Goal: Task Accomplishment & Management: Complete application form

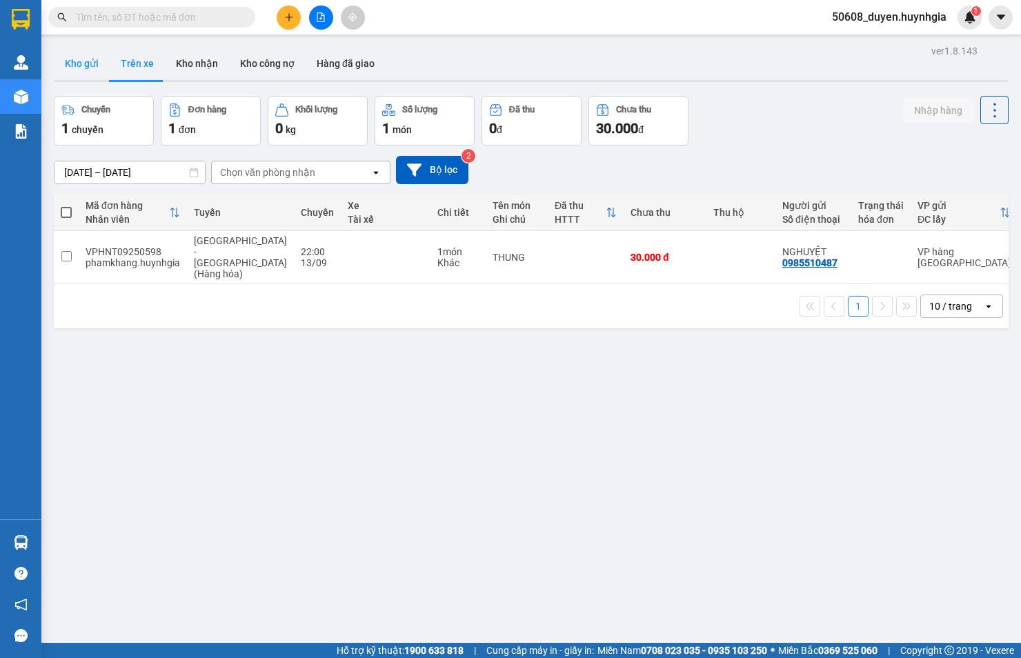
click at [93, 52] on button "Kho gửi" at bounding box center [82, 63] width 56 height 33
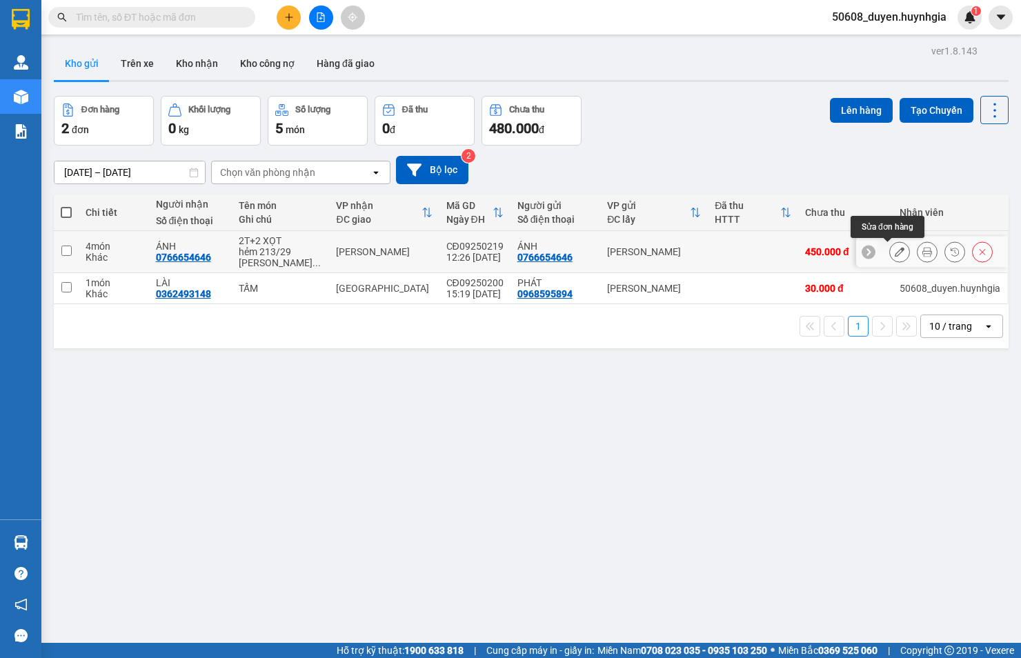
click at [890, 246] on button at bounding box center [899, 252] width 19 height 24
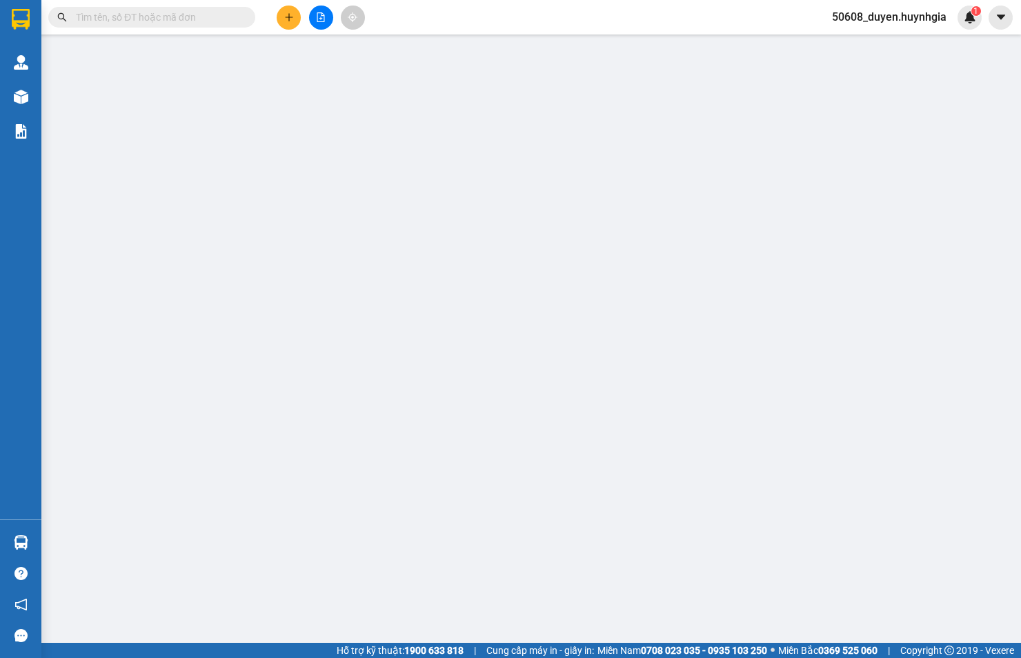
type input "0766654646"
type input "ÁNH"
type input "0766654646"
type input "ÁNH"
type input "450.000"
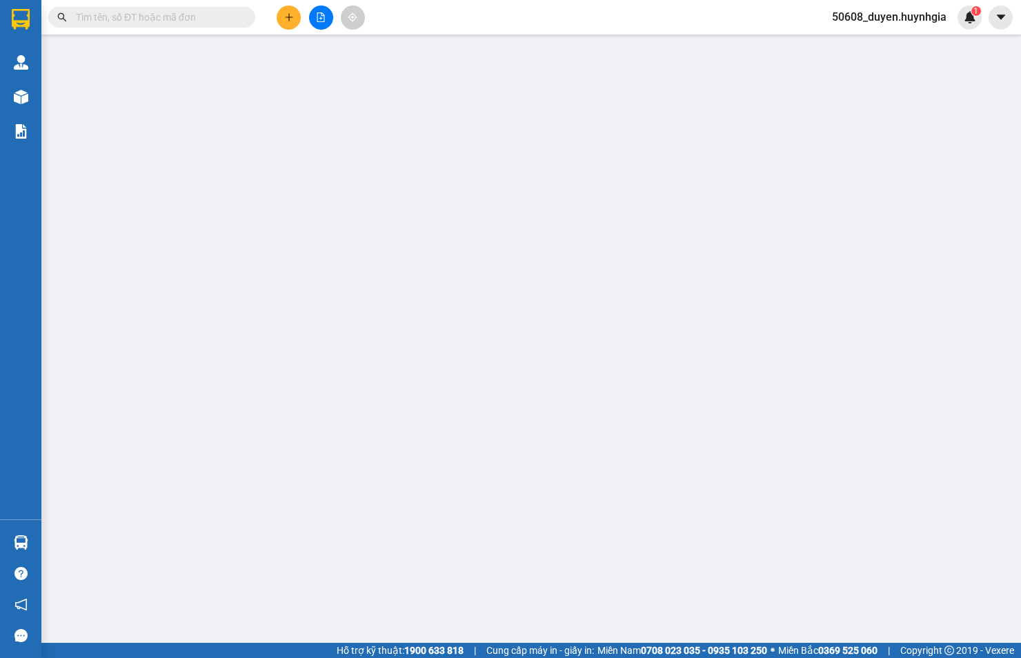
type input "450.000"
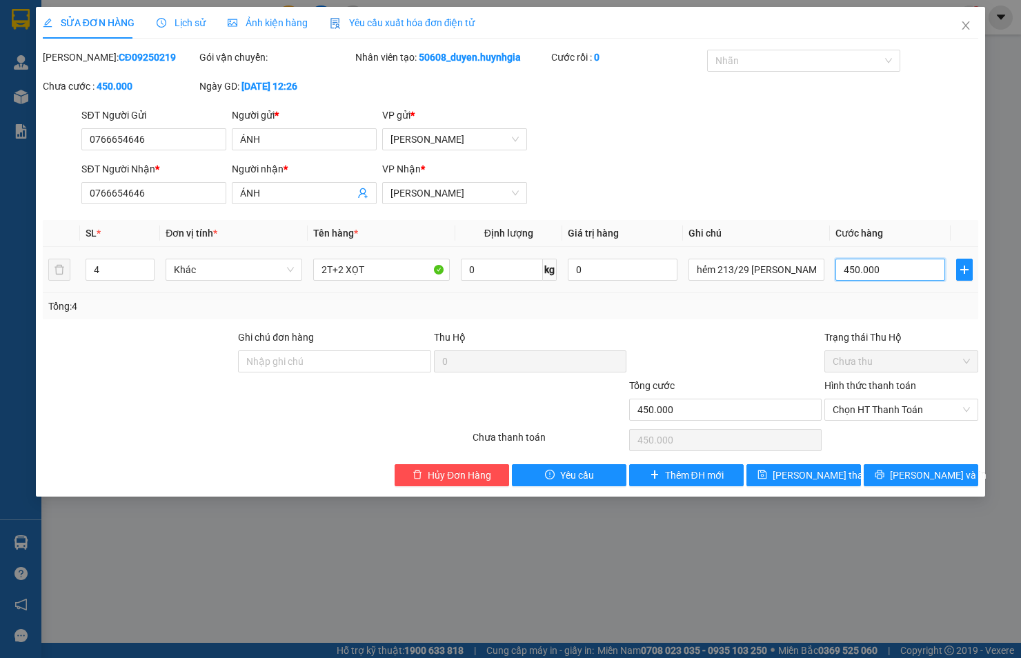
click at [880, 271] on input "450.000" at bounding box center [890, 270] width 110 height 22
type input "2"
type input "25"
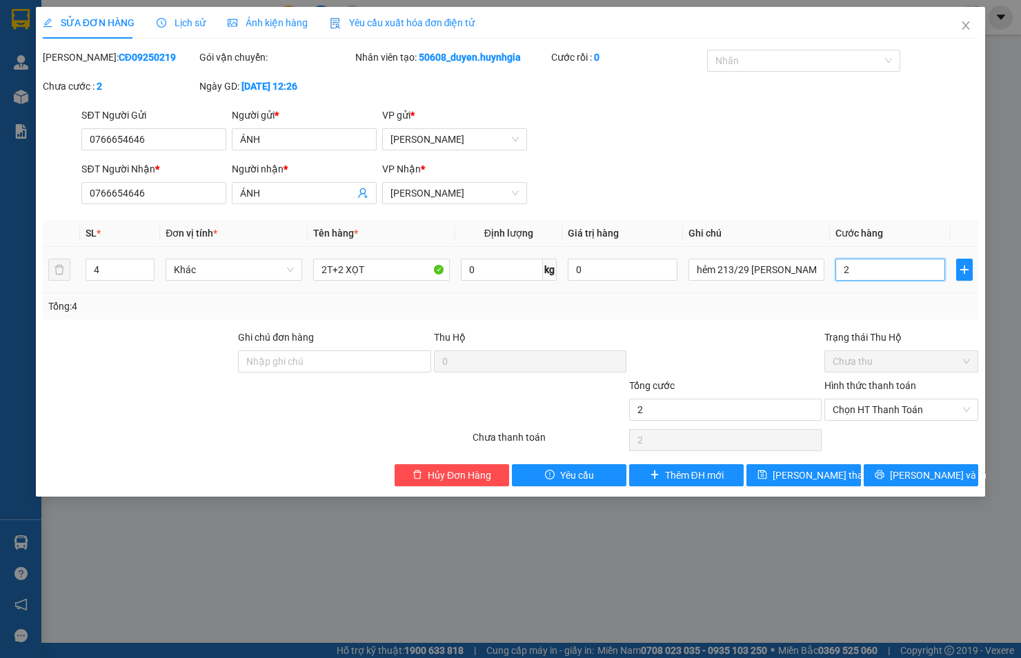
type input "25"
type input "250"
click at [865, 408] on span "Chọn HT Thanh Toán" at bounding box center [901, 409] width 137 height 21
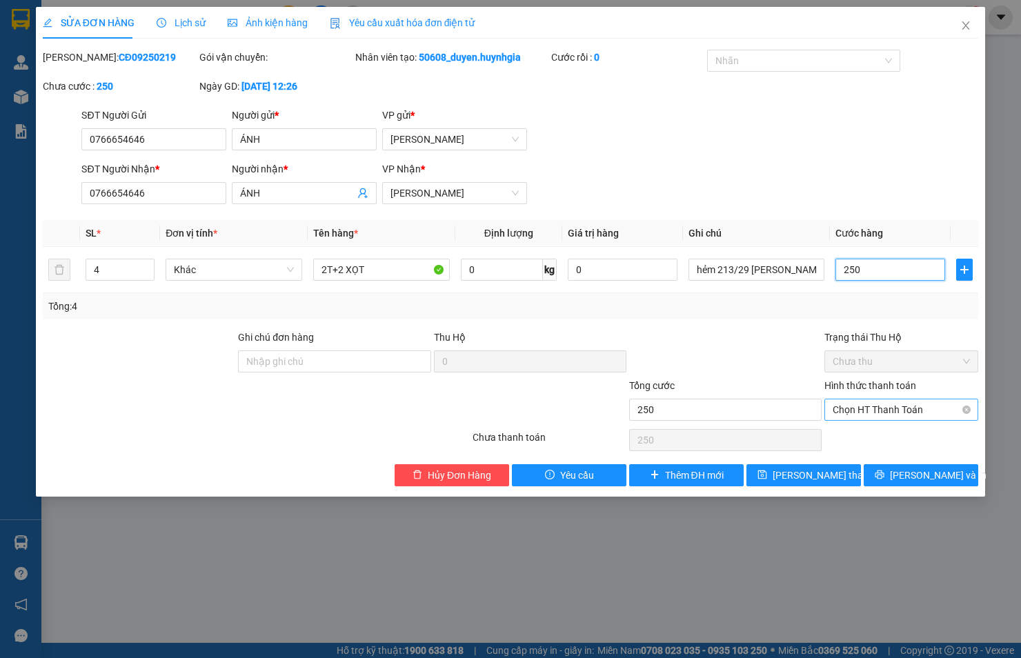
type input "250"
type input "250.000"
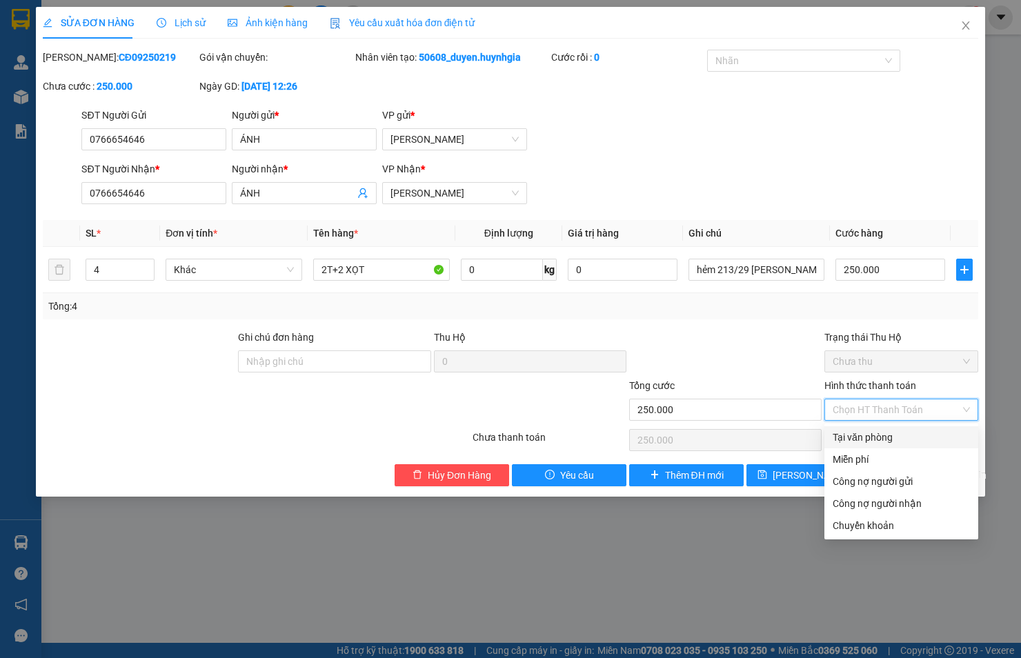
click at [868, 433] on div "Tại văn phòng" at bounding box center [901, 437] width 137 height 15
type input "0"
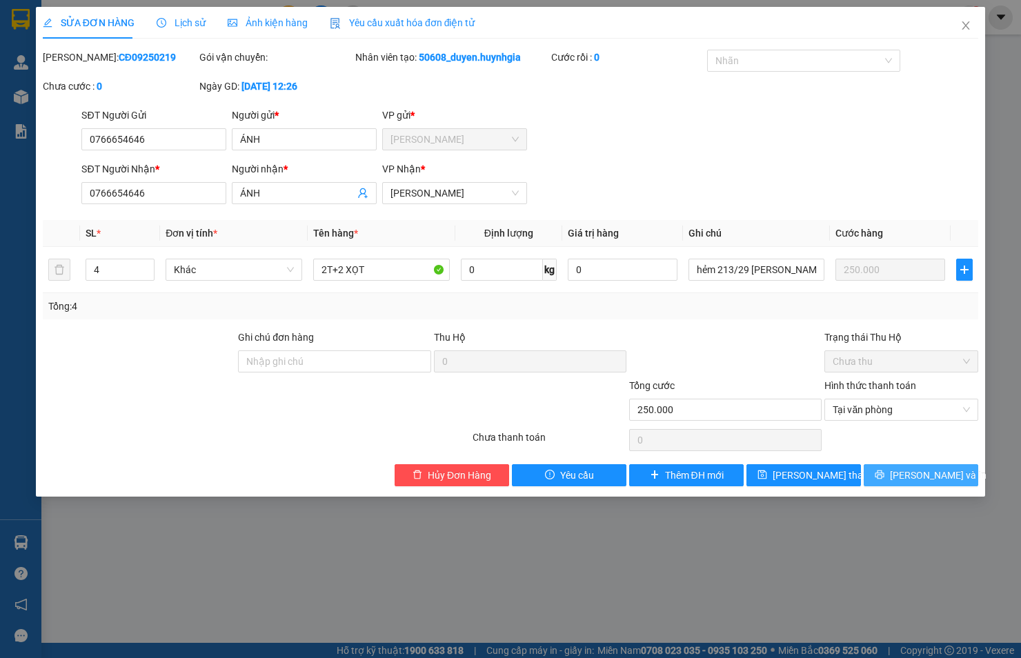
click at [906, 471] on button "[PERSON_NAME] và In" at bounding box center [921, 475] width 115 height 22
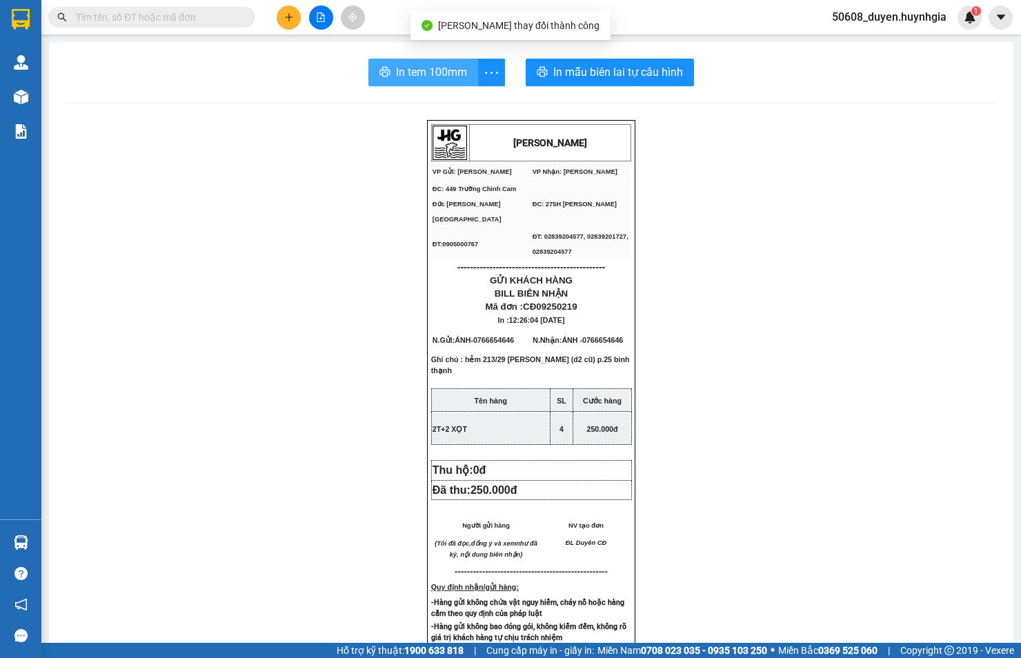
click at [446, 70] on span "In tem 100mm" at bounding box center [431, 71] width 71 height 17
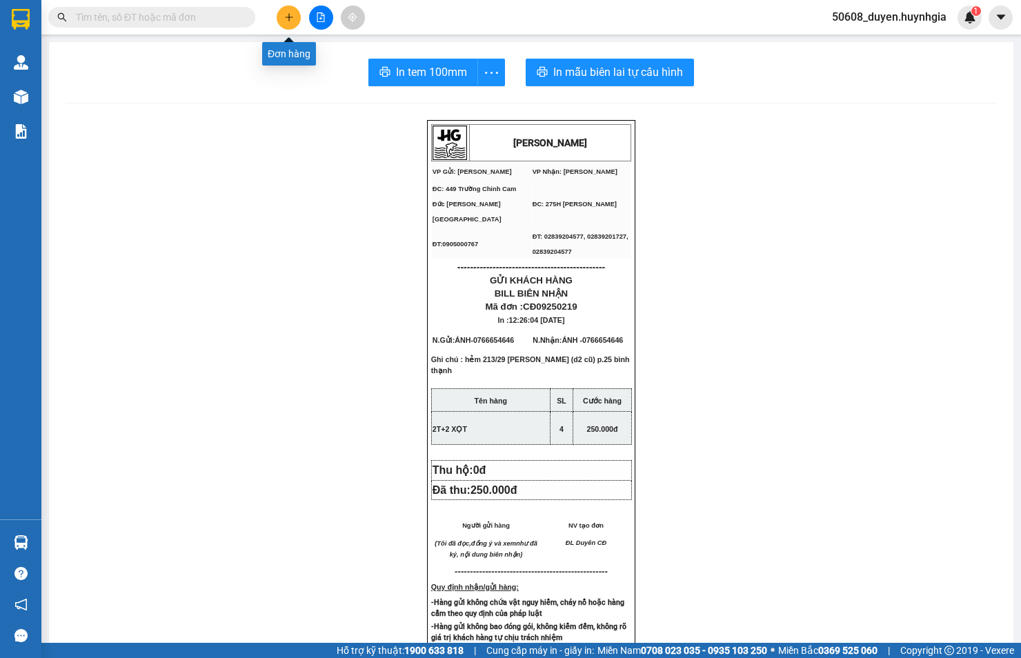
click at [288, 10] on button at bounding box center [289, 18] width 24 height 24
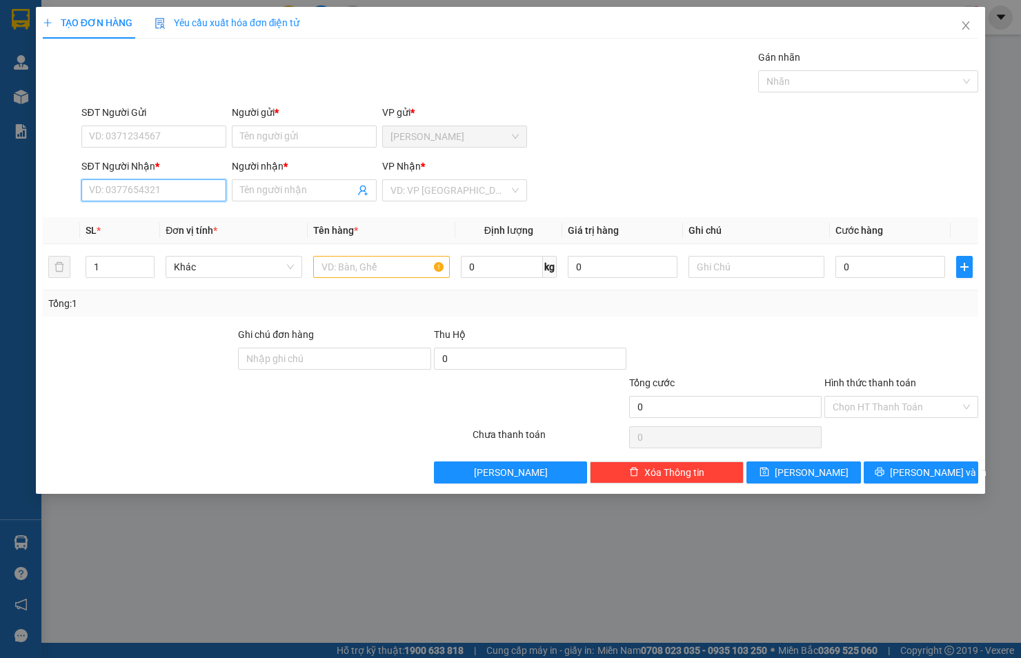
click at [214, 188] on input "SĐT Người Nhận *" at bounding box center [153, 190] width 145 height 22
click at [104, 210] on div "0936657479 - ĐĂNG" at bounding box center [154, 217] width 128 height 15
type input "0936657479"
type input "ĐĂNG"
drag, startPoint x: 160, startPoint y: 194, endPoint x: -14, endPoint y: 206, distance: 174.2
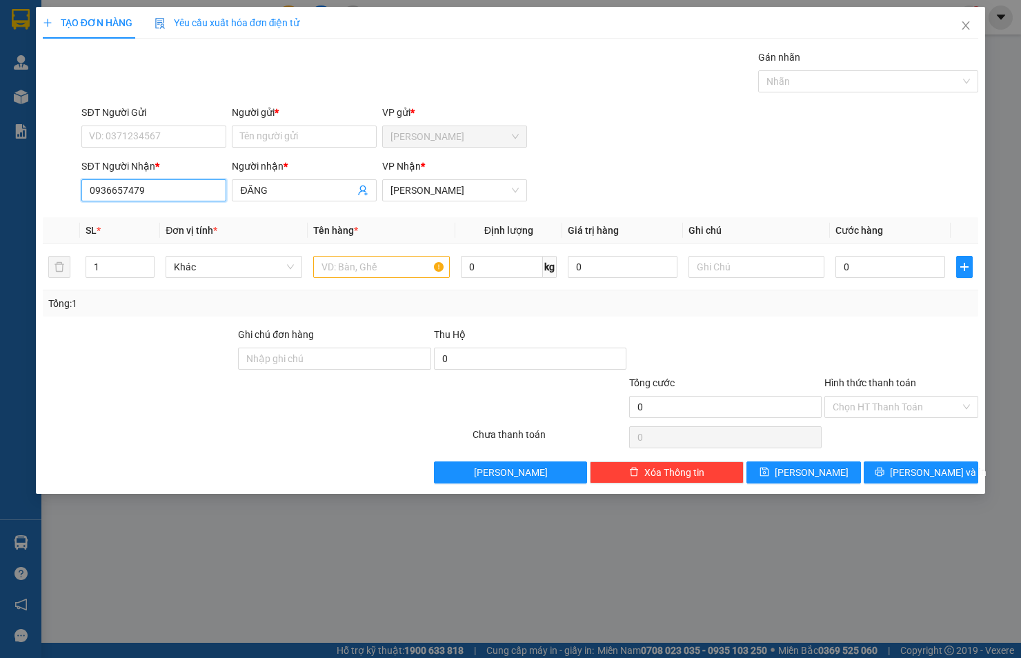
click at [0, 206] on html "Kết quả tìm kiếm ( 0 ) Bộ lọc No Data 50608_duyen.huynhgia 1 Quản [PERSON_NAME]…" at bounding box center [510, 329] width 1021 height 658
type input "0936657479"
click at [137, 122] on div "SĐT Người Gửi" at bounding box center [153, 115] width 145 height 21
click at [143, 142] on input "SĐT Người Gửi" at bounding box center [153, 137] width 145 height 22
click at [148, 161] on div "0915102565 - AN" at bounding box center [154, 164] width 128 height 15
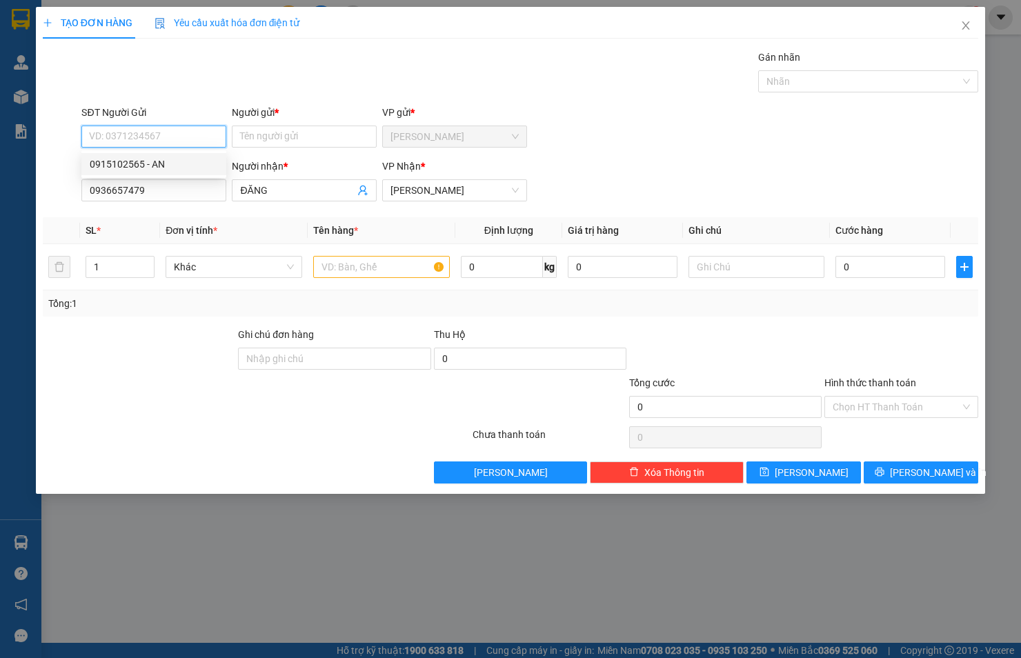
type input "0915102565"
type input "AN"
click at [406, 259] on input "text" at bounding box center [381, 267] width 137 height 22
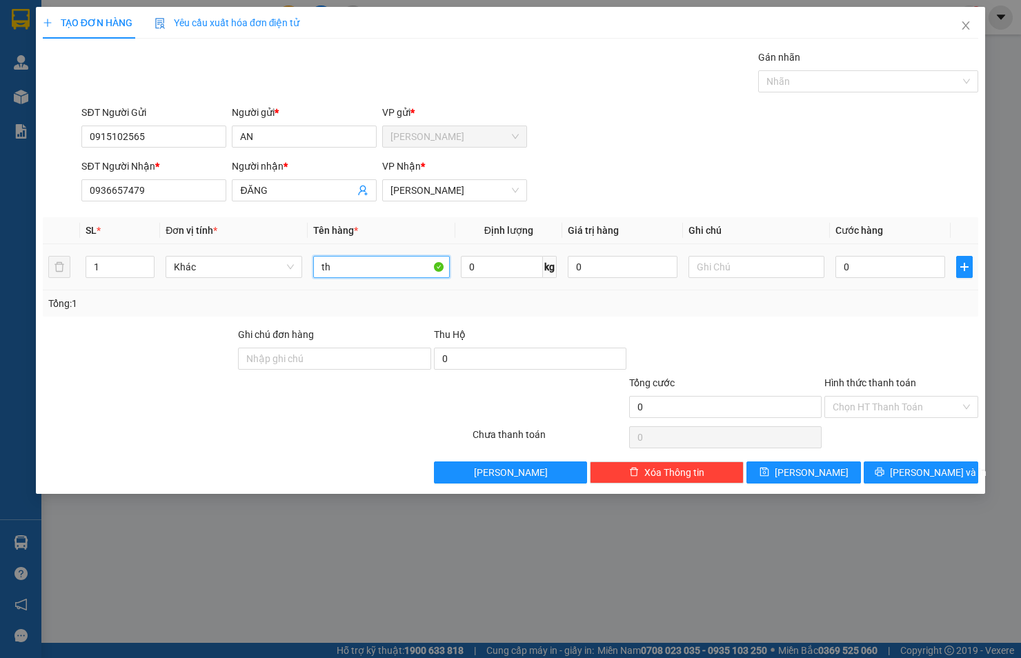
type input "t"
type input "Y"
type input "THUNGF XOOPS"
drag, startPoint x: 419, startPoint y: 262, endPoint x: 250, endPoint y: 269, distance: 169.1
click at [250, 269] on tr "1 Khác THUNGF XOOPS 0 kg 0 0" at bounding box center [510, 267] width 935 height 46
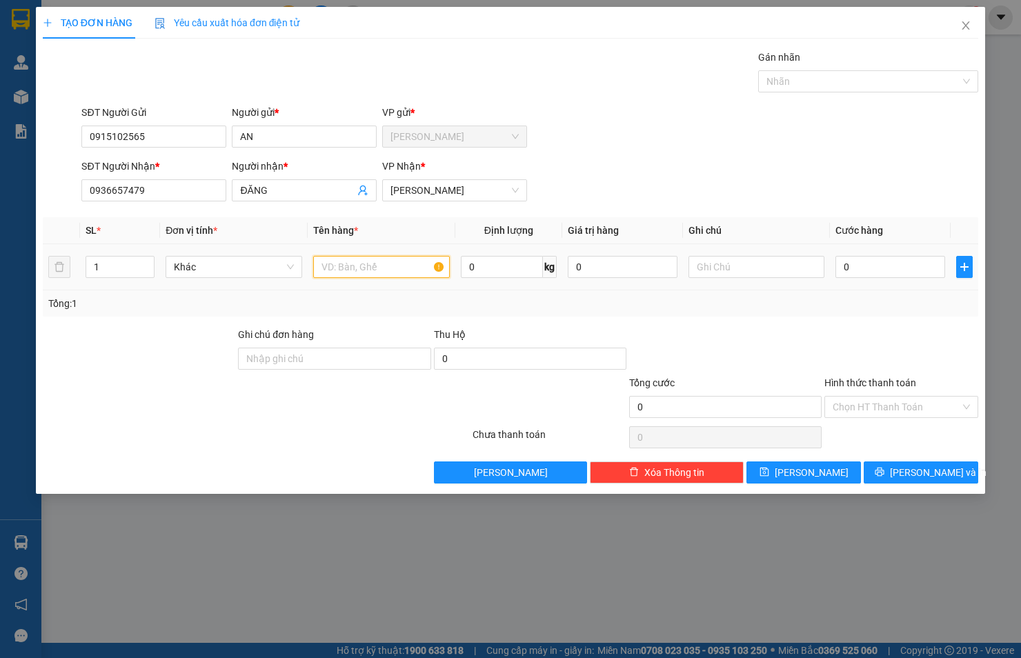
click at [367, 262] on input "text" at bounding box center [381, 267] width 137 height 22
type input "THÙNG XỐP"
click at [854, 266] on input "0" at bounding box center [890, 267] width 110 height 22
click at [718, 270] on input "text" at bounding box center [756, 267] width 137 height 22
paste input "13/7/4 ĐƯỜNG 27, P. [GEOGRAPHIC_DATA], Q7"
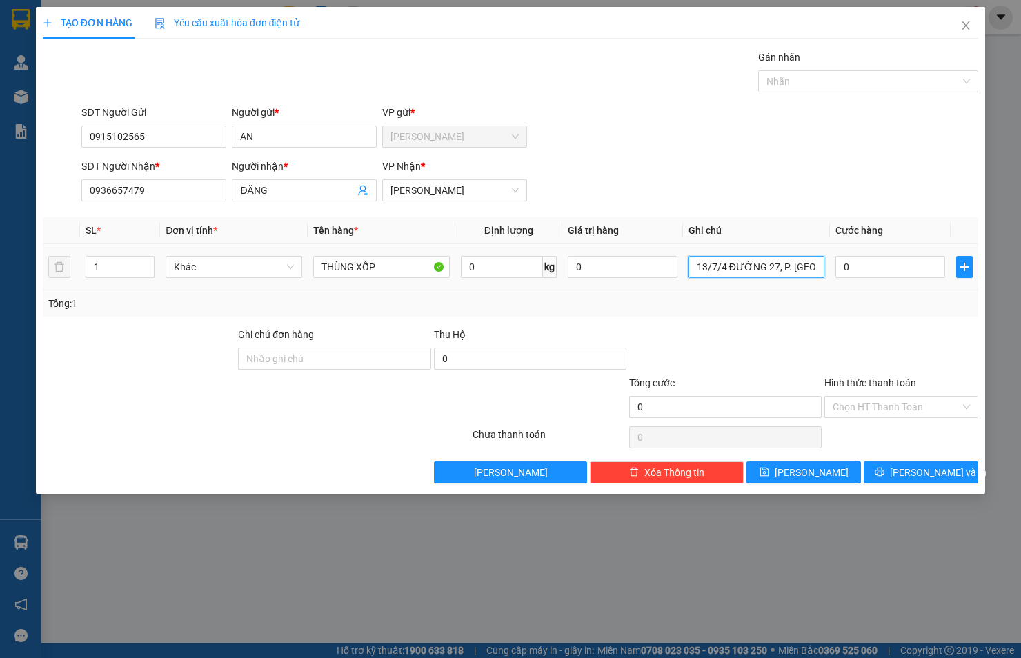
scroll to position [0, 30]
type input "13/7/4 ĐƯỜNG 27, P. [GEOGRAPHIC_DATA], Q7"
click at [872, 410] on input "Hình thức thanh toán" at bounding box center [897, 407] width 128 height 21
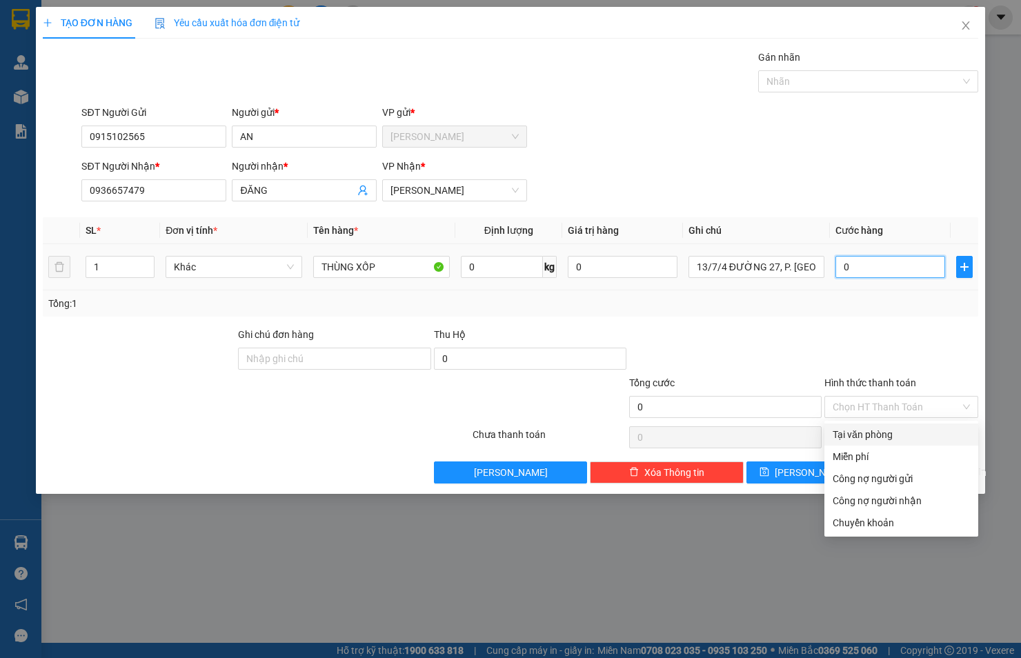
click at [888, 267] on input "0" at bounding box center [890, 267] width 110 height 22
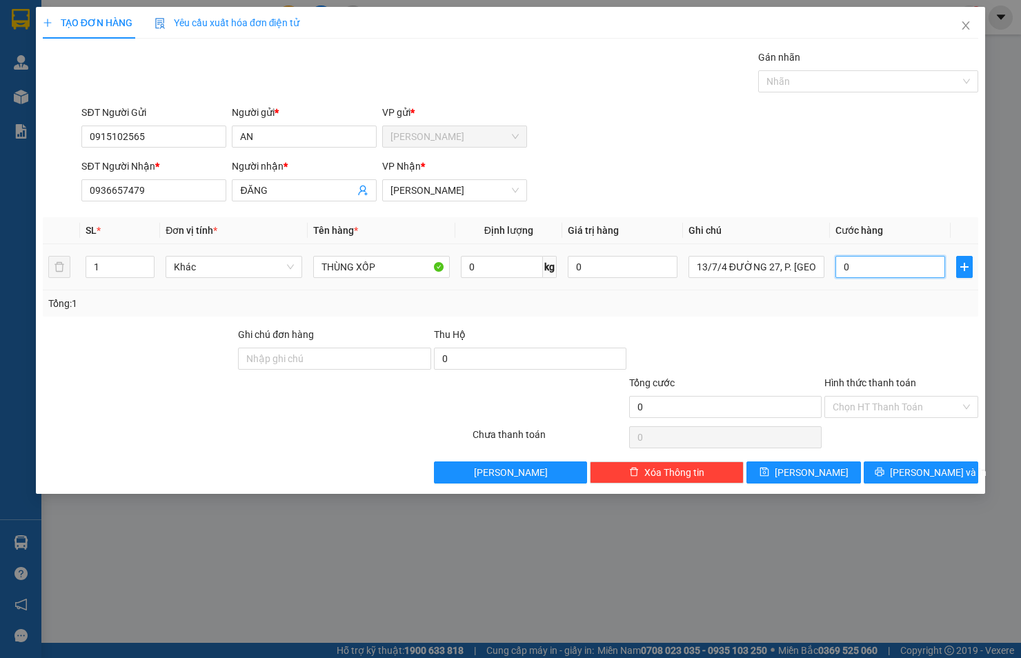
type input "9"
type input "90"
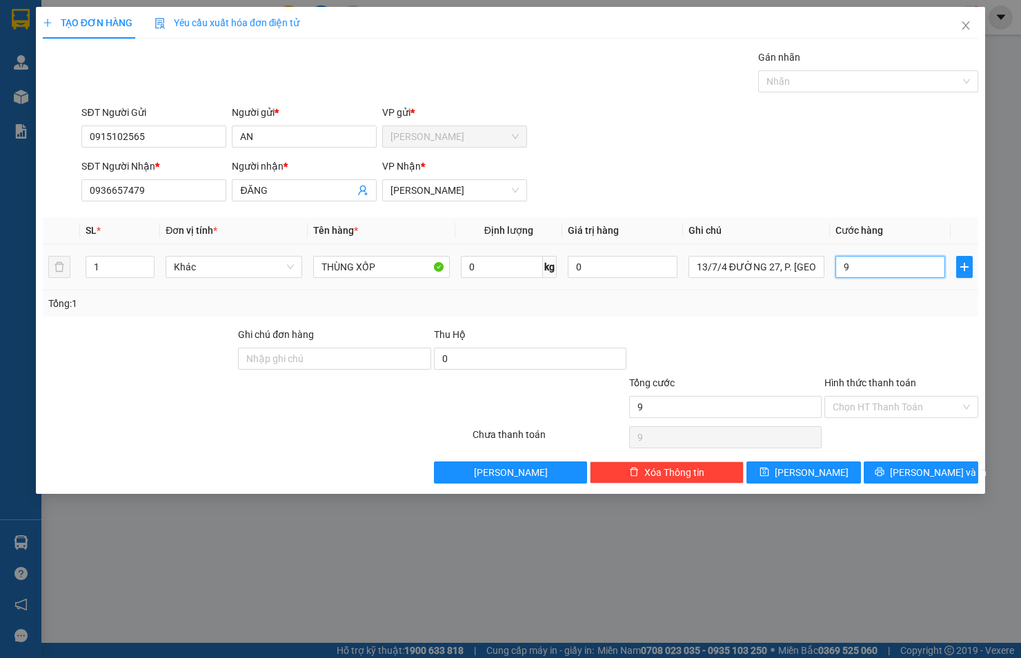
type input "90"
drag, startPoint x: 888, startPoint y: 267, endPoint x: 842, endPoint y: 271, distance: 47.1
click at [842, 271] on input "90" at bounding box center [890, 267] width 110 height 22
type input "8"
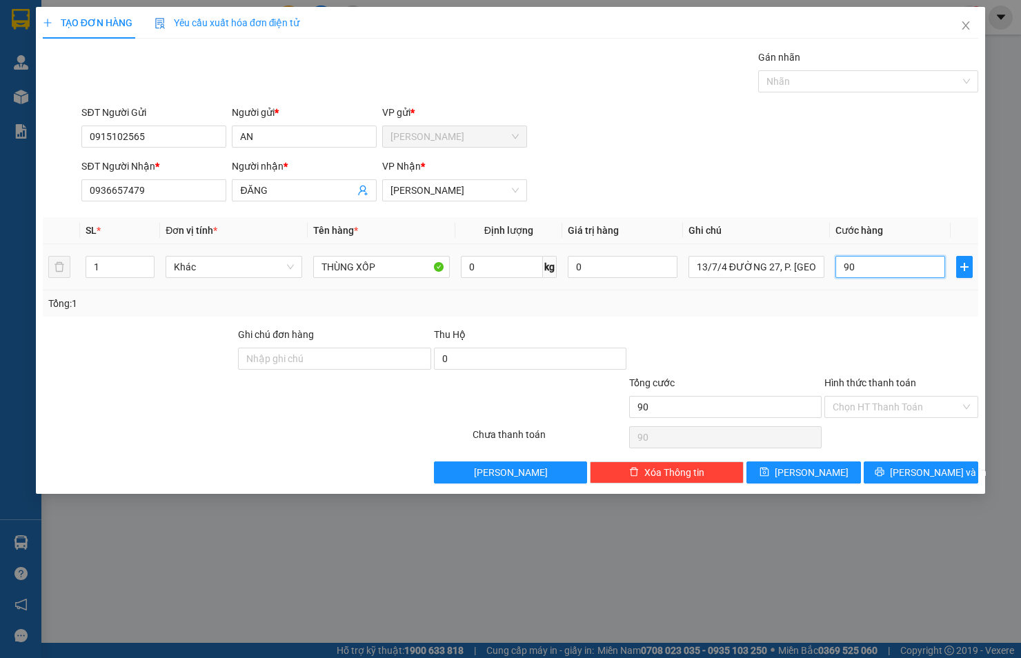
type input "8"
type input "80"
type input "8"
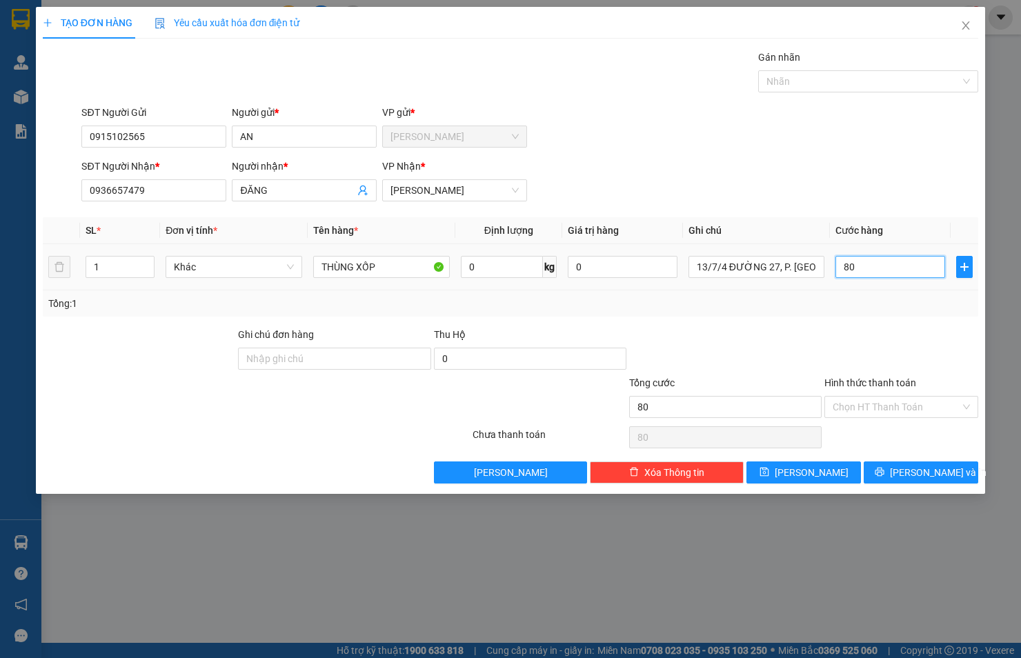
type input "8"
type input "0"
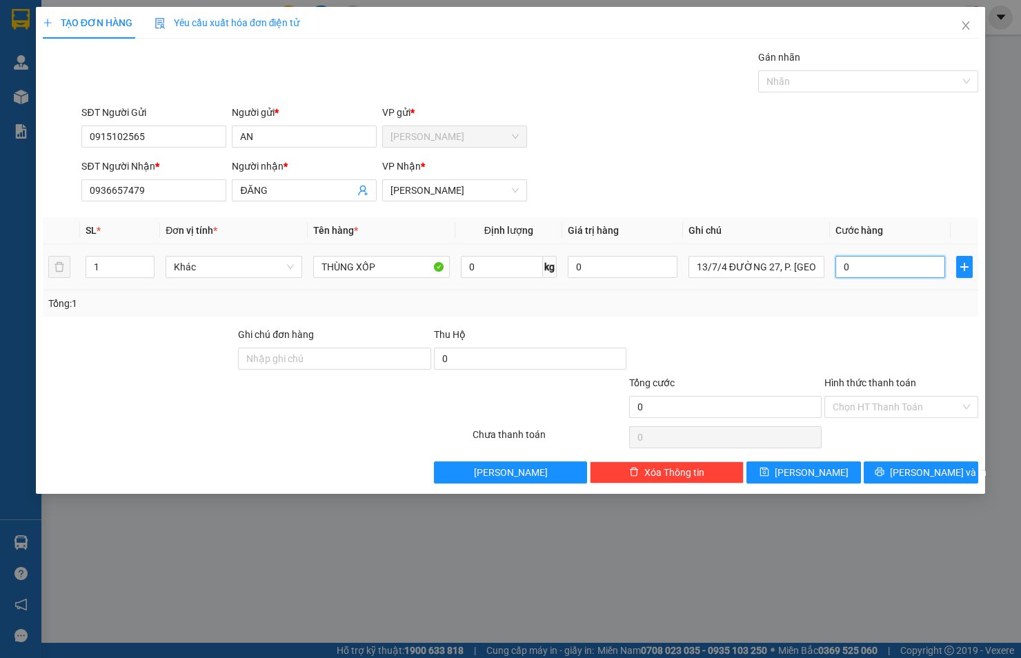
type input "09"
type input "9"
type input "090"
type input "90"
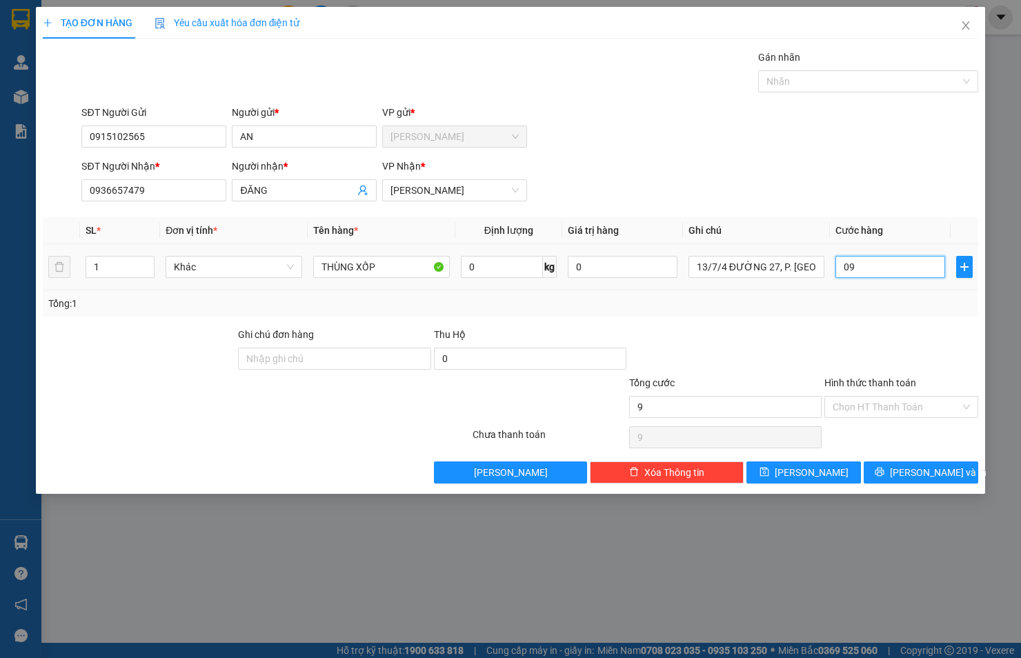
type input "90"
type input "90.000"
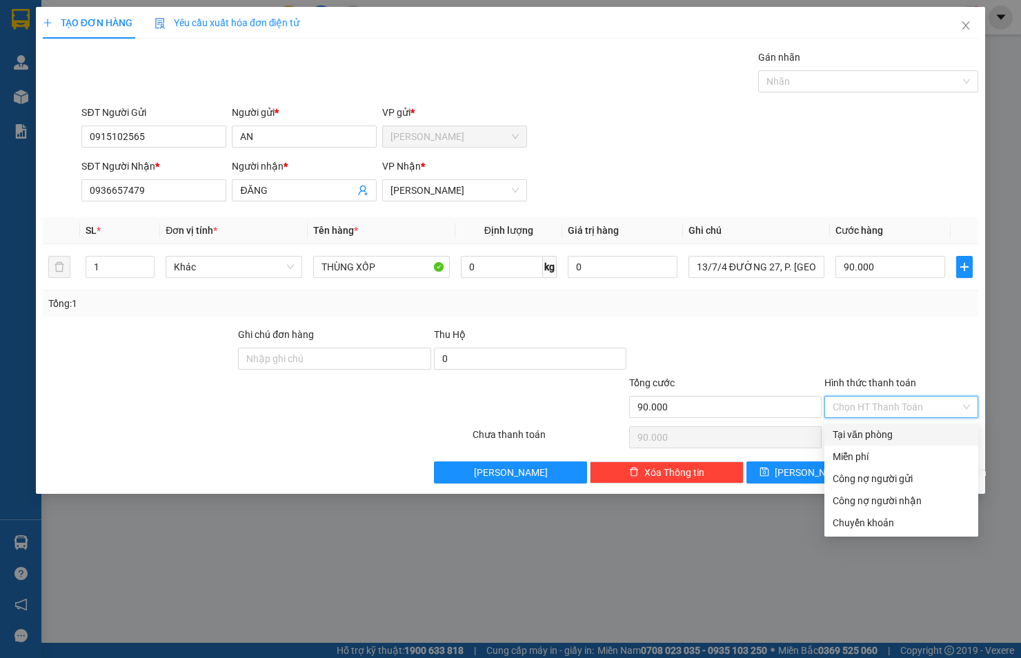
click at [898, 407] on input "Hình thức thanh toán" at bounding box center [897, 407] width 128 height 21
click at [890, 430] on div "Tại văn phòng" at bounding box center [901, 434] width 137 height 15
type input "0"
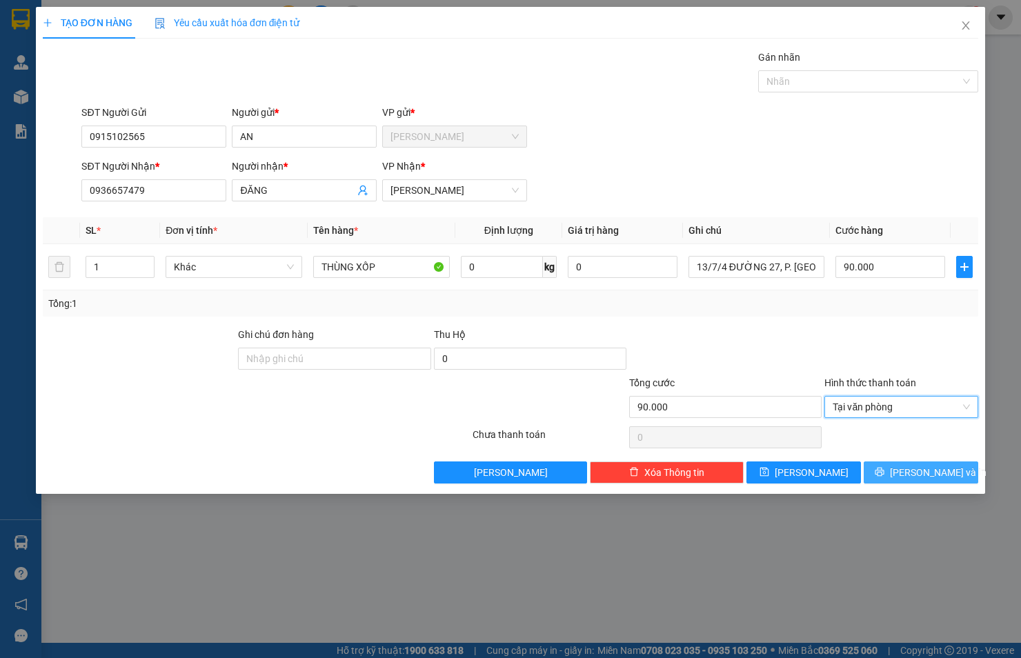
click at [933, 477] on span "[PERSON_NAME] và In" at bounding box center [938, 472] width 97 height 15
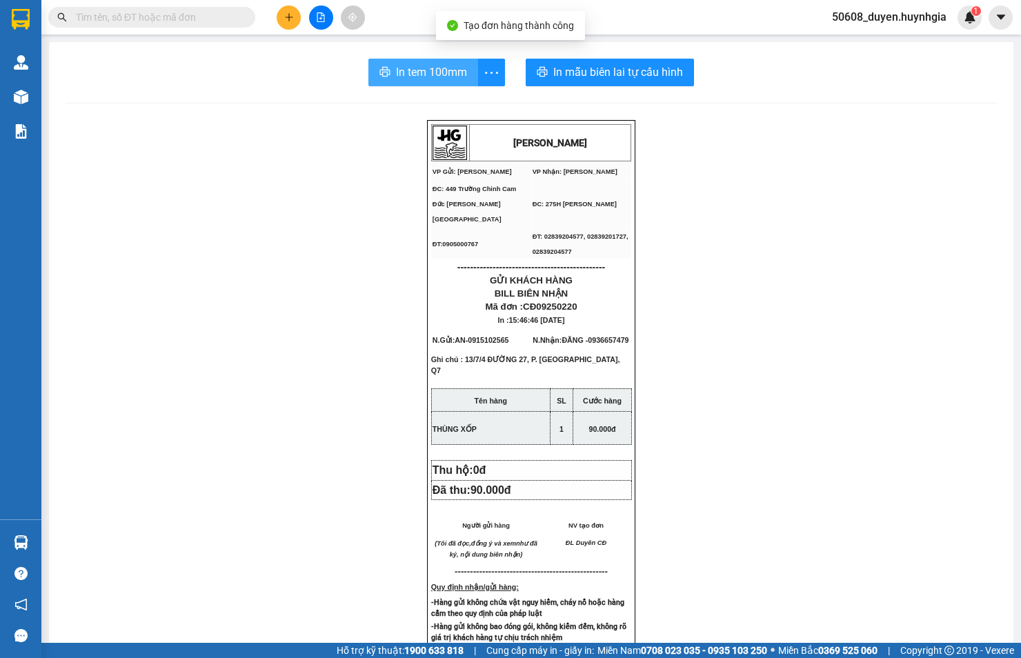
drag, startPoint x: 419, startPoint y: 74, endPoint x: 120, endPoint y: 47, distance: 300.6
click at [419, 74] on span "In tem 100mm" at bounding box center [431, 71] width 71 height 17
click at [281, 14] on button at bounding box center [289, 18] width 24 height 24
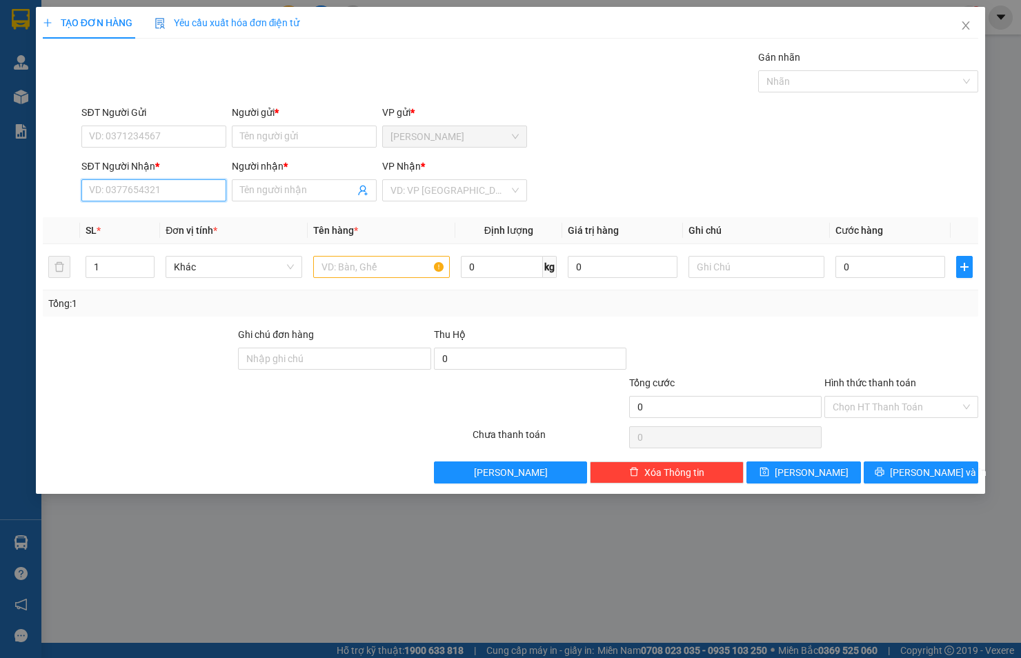
click at [178, 188] on input "SĐT Người Nhận *" at bounding box center [153, 190] width 145 height 22
type input "0903575734"
click at [122, 214] on div "0903575734 - THÙY" at bounding box center [154, 217] width 128 height 15
type input "THÙY"
type input "0903575734"
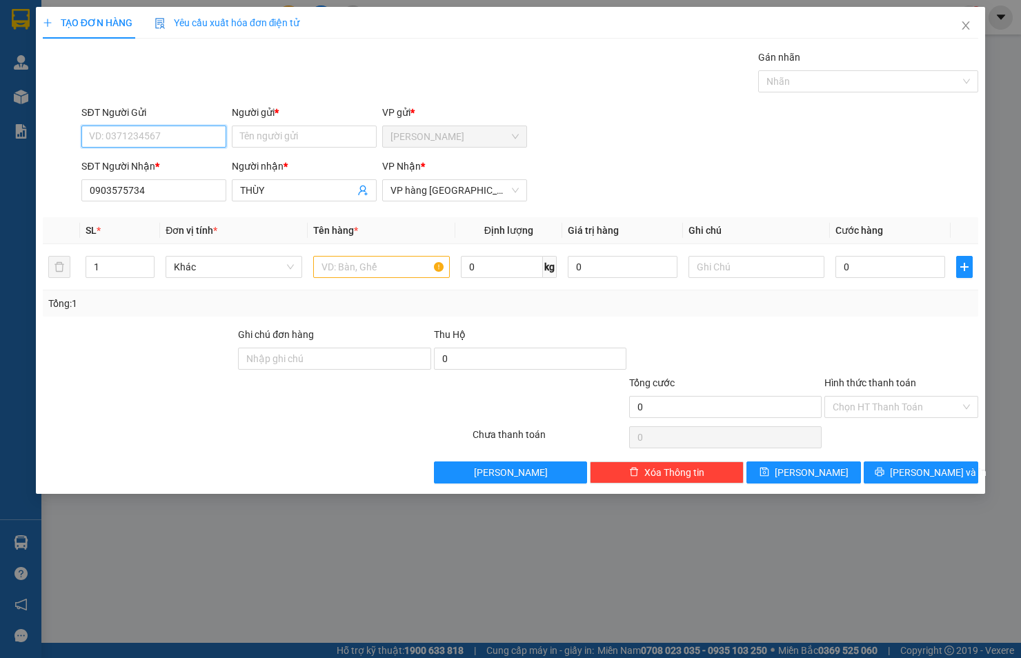
click at [132, 132] on input "SĐT Người Gửi" at bounding box center [153, 137] width 145 height 22
click at [147, 162] on div "0963981274 - HIỆP" at bounding box center [154, 164] width 128 height 15
type input "0963981274"
type input "HIỆP"
click at [370, 270] on input "text" at bounding box center [381, 267] width 137 height 22
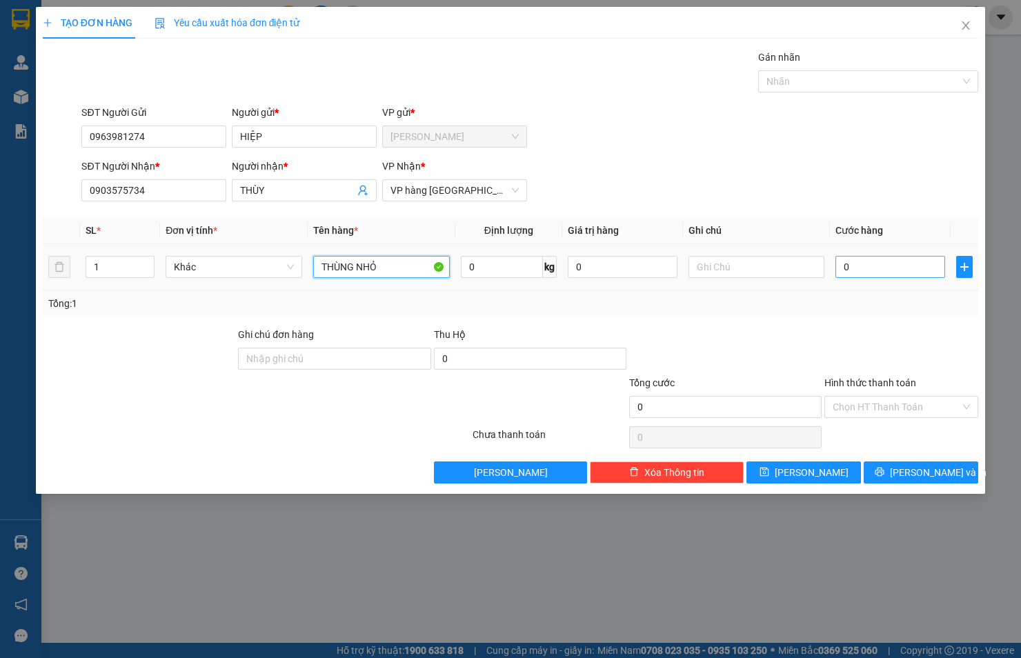
type input "THÙNG NHỎ"
click at [906, 267] on input "0" at bounding box center [890, 267] width 110 height 22
type input "2"
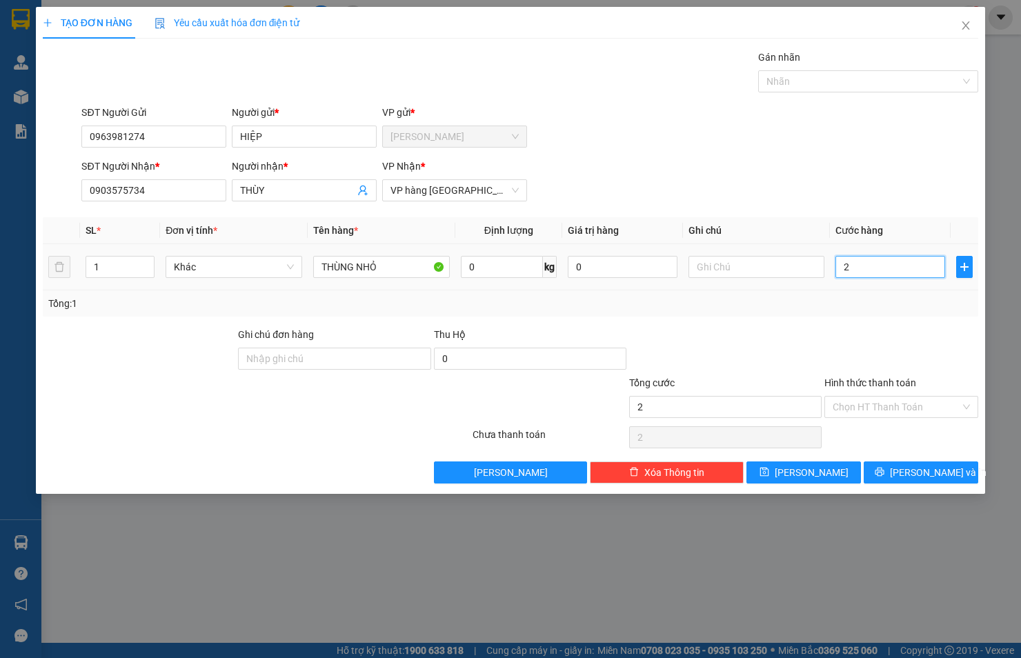
type input "20"
type input "20.000"
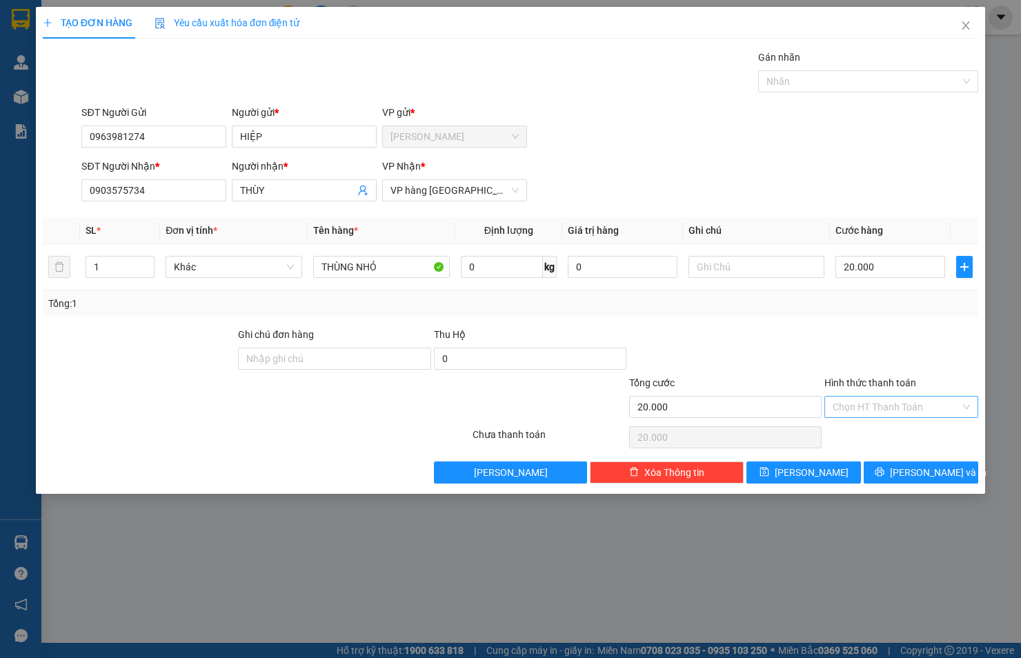
click at [910, 407] on input "Hình thức thanh toán" at bounding box center [897, 407] width 128 height 21
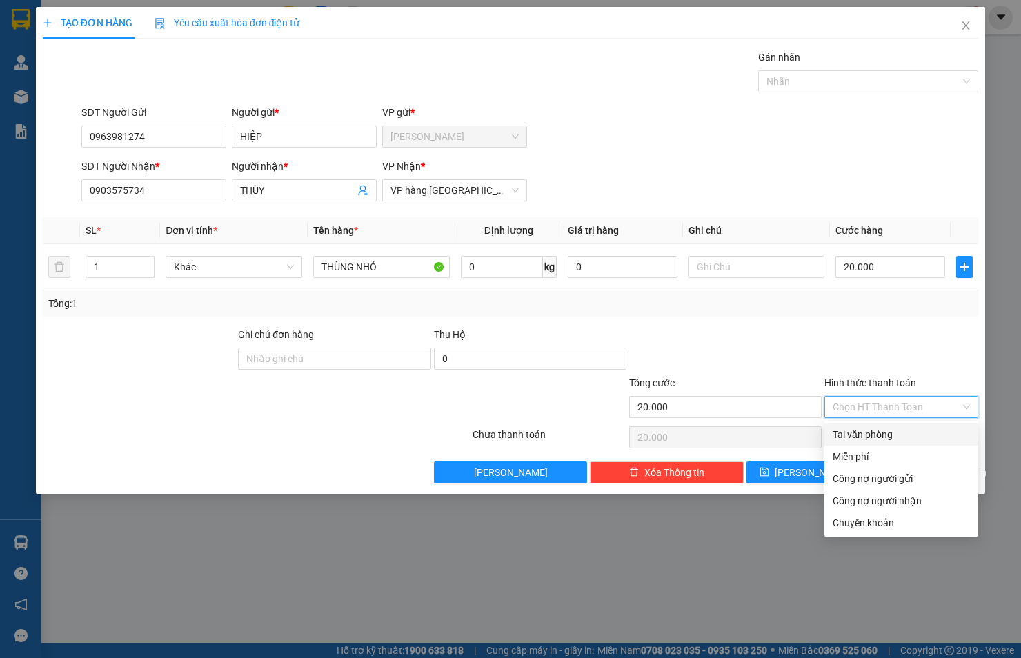
click at [904, 427] on div "Tại văn phòng" at bounding box center [901, 434] width 137 height 15
type input "0"
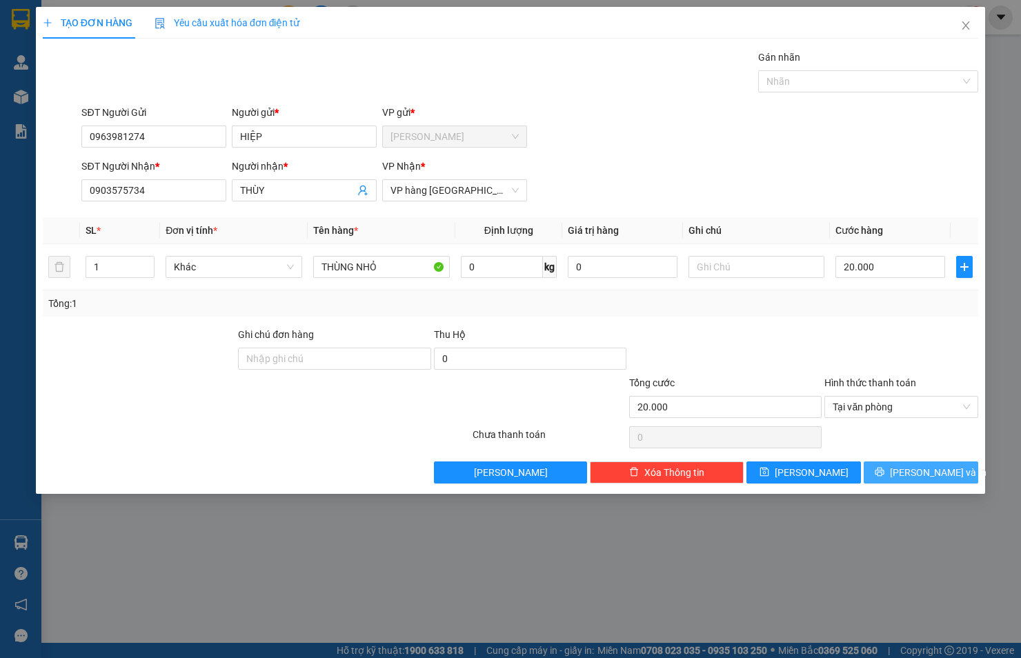
click at [925, 474] on span "[PERSON_NAME] và In" at bounding box center [938, 472] width 97 height 15
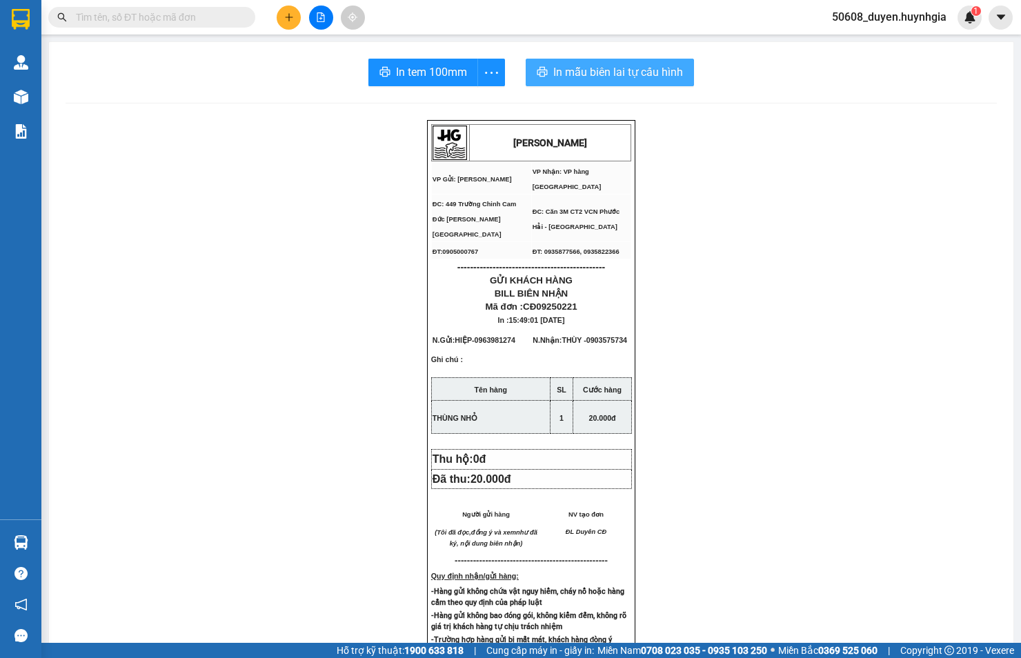
click at [559, 68] on span "In mẫu biên lai tự cấu hình" at bounding box center [618, 71] width 130 height 17
click at [290, 17] on icon "plus" at bounding box center [289, 17] width 8 height 1
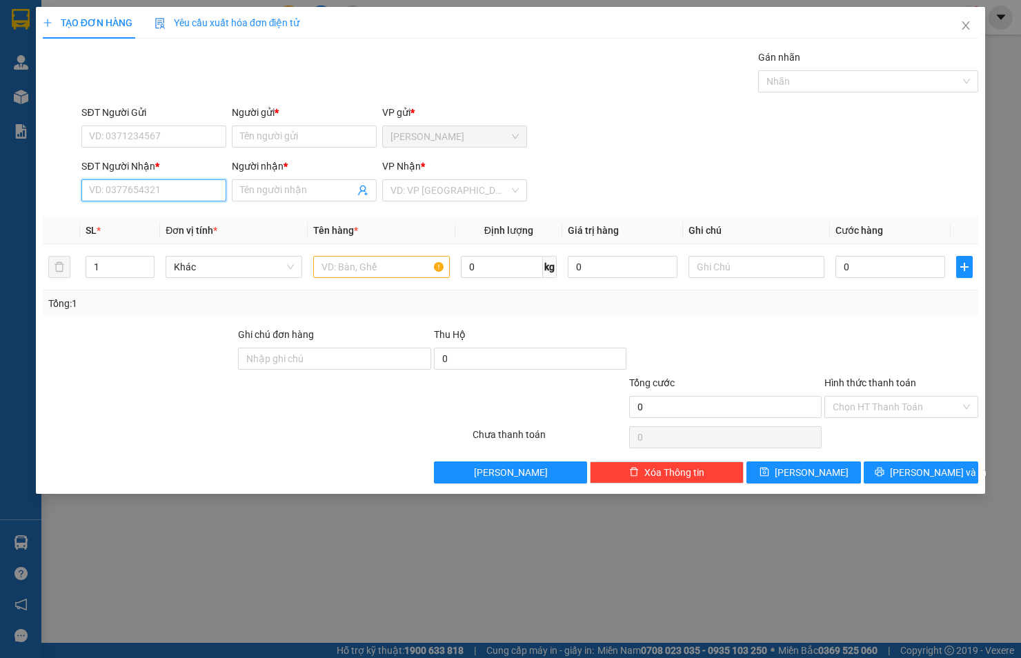
click at [224, 181] on input "SĐT Người Nhận *" at bounding box center [153, 190] width 145 height 22
click at [210, 190] on input "SĐT Người Nhận *" at bounding box center [153, 190] width 145 height 22
type input "0388242484"
click at [303, 191] on input "Người nhận *" at bounding box center [297, 190] width 115 height 15
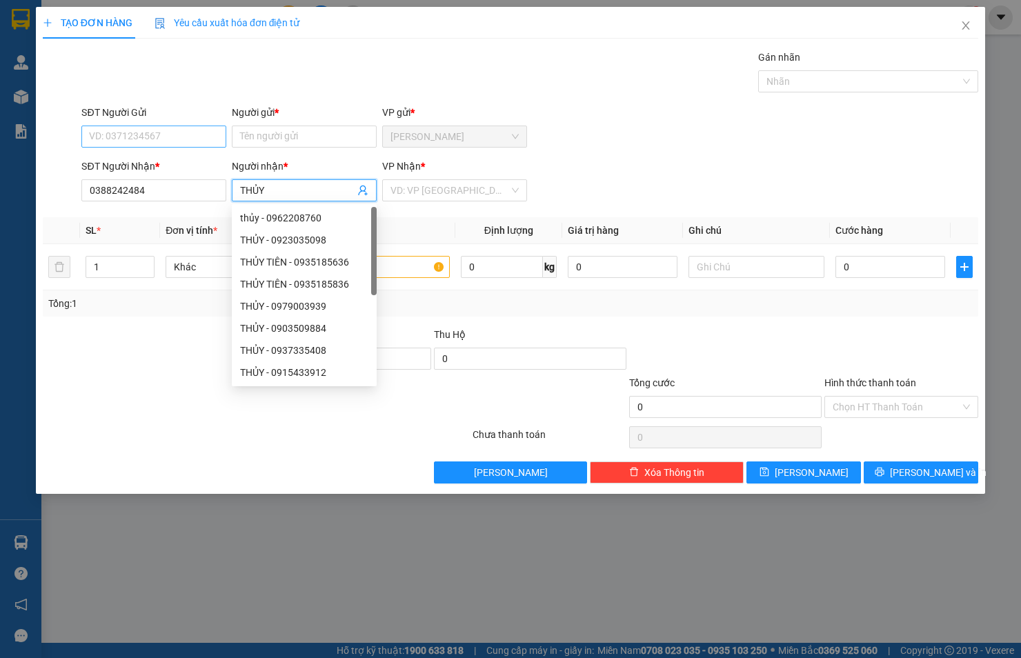
type input "THỦY"
click at [172, 128] on input "SĐT Người Gửi" at bounding box center [153, 137] width 145 height 22
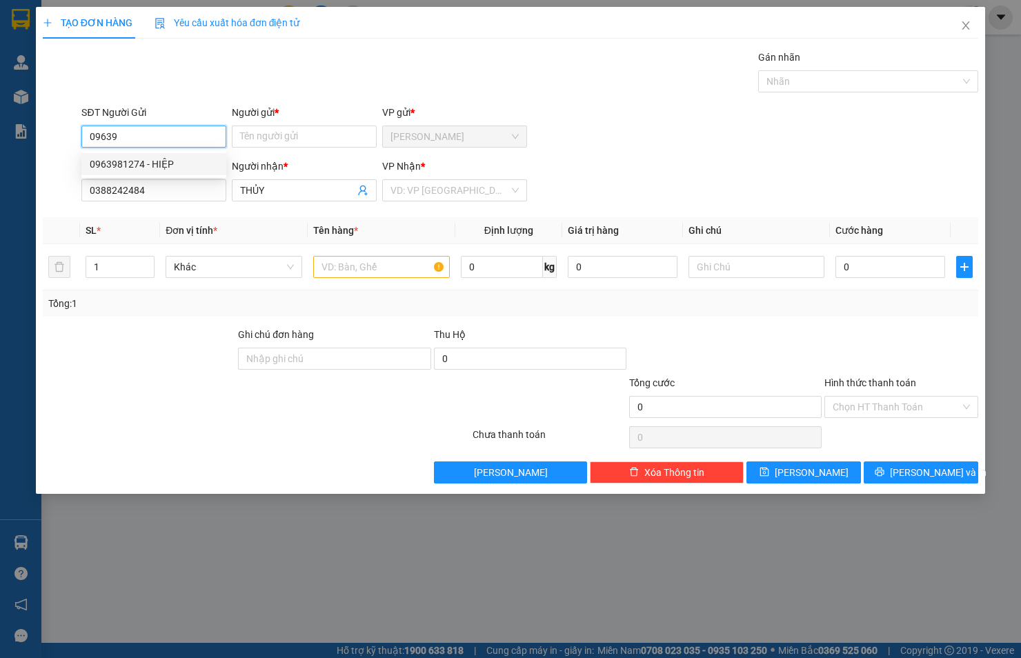
click at [161, 161] on div "0963981274 - HIỆP" at bounding box center [154, 164] width 128 height 15
type input "0963981274"
type input "HIỆP"
type input "0963981274"
click at [477, 190] on input "search" at bounding box center [449, 190] width 119 height 21
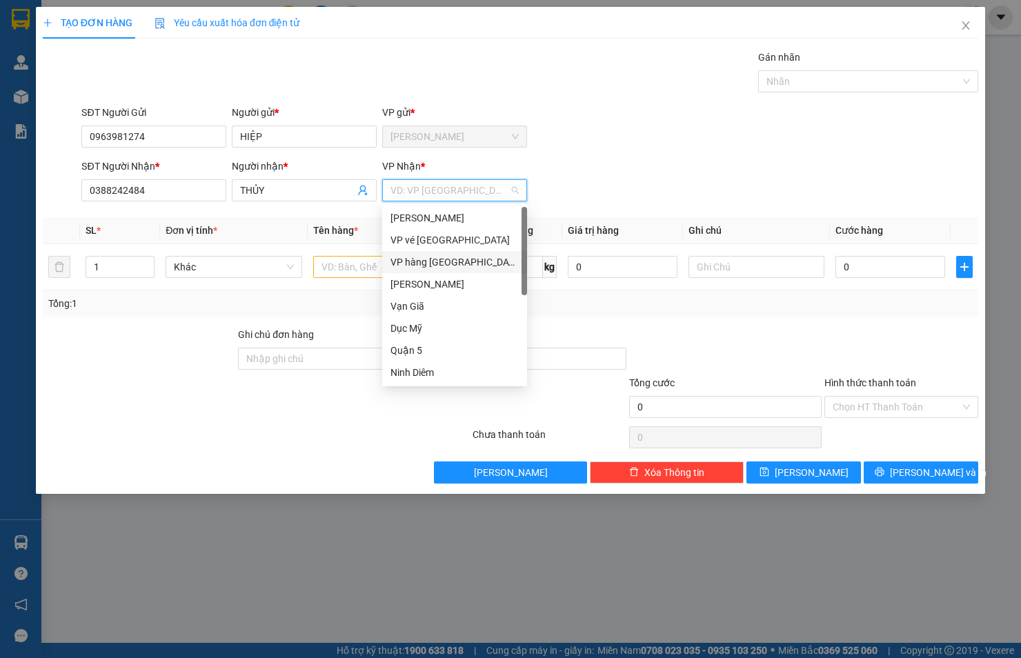
click at [446, 262] on div "VP hàng [GEOGRAPHIC_DATA]" at bounding box center [454, 262] width 128 height 15
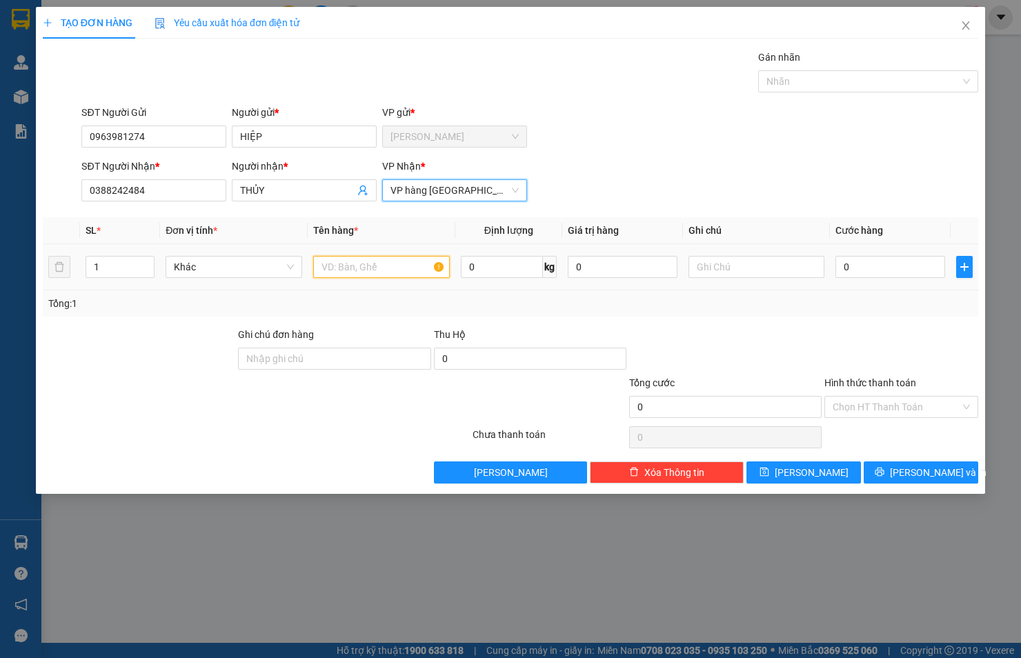
click at [401, 272] on input "text" at bounding box center [381, 267] width 137 height 22
type input "THÙNG"
click at [890, 276] on input "0" at bounding box center [890, 267] width 110 height 22
type input "3"
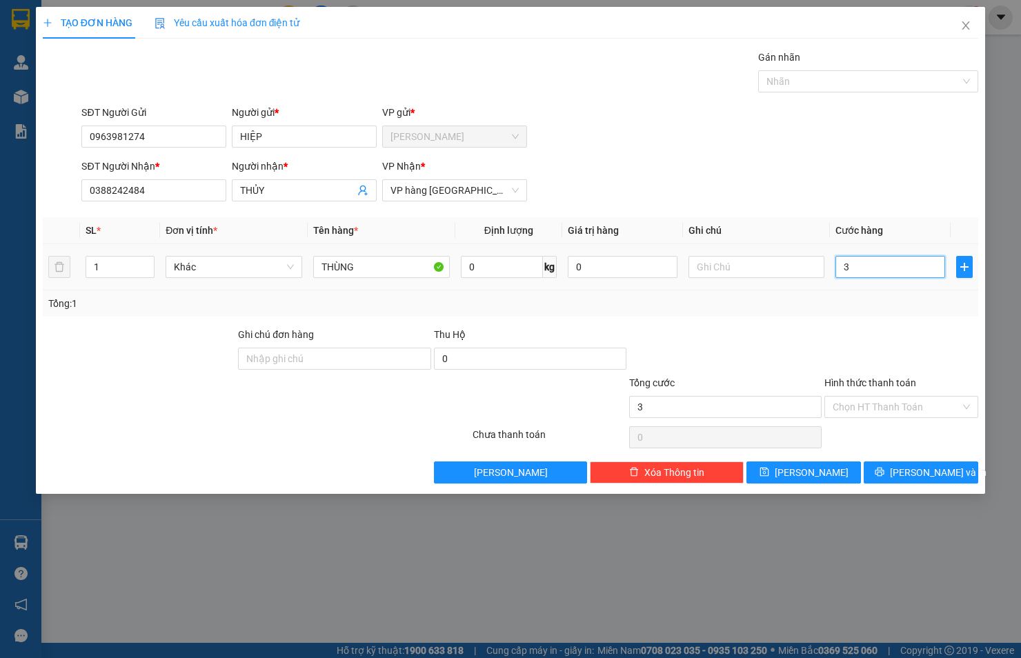
type input "3"
type input "30"
type input "30.000"
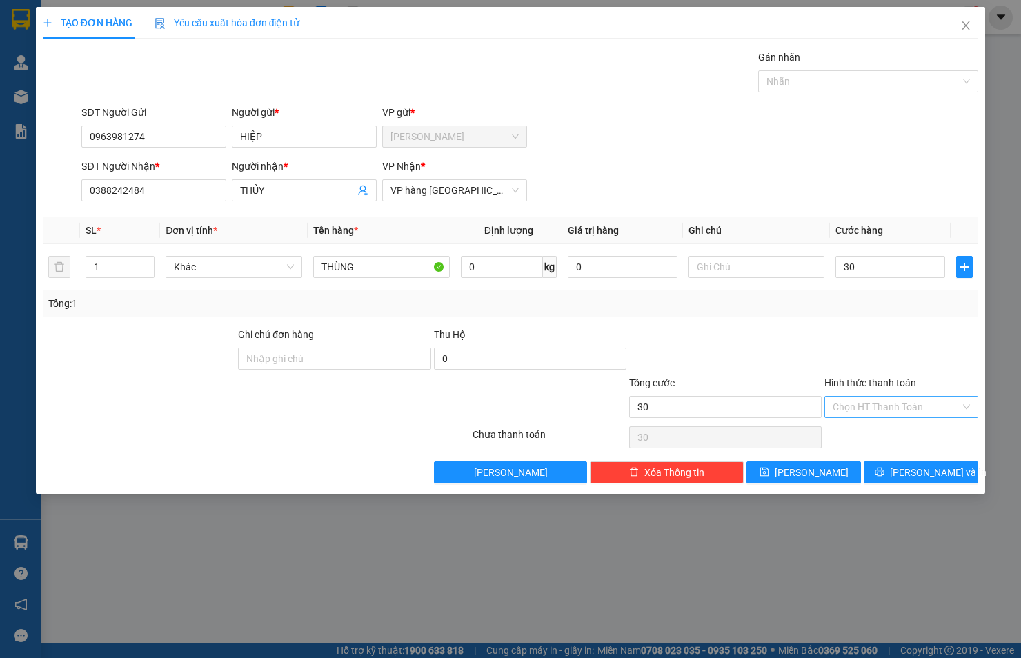
type input "30.000"
click at [908, 404] on input "Hình thức thanh toán" at bounding box center [897, 407] width 128 height 21
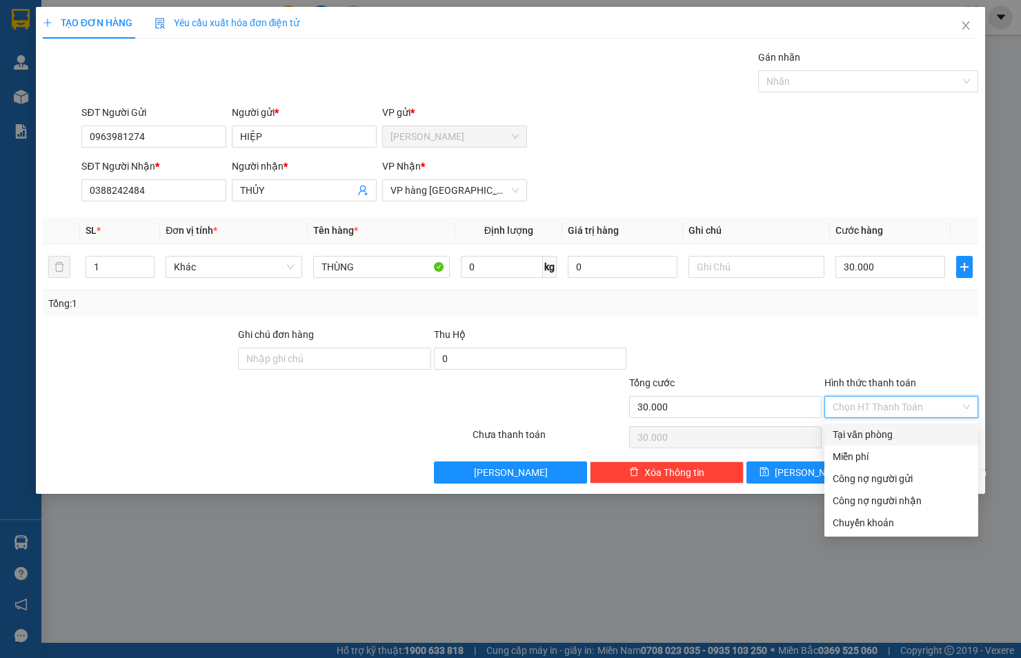
click at [900, 431] on div "Tại văn phòng" at bounding box center [901, 434] width 137 height 15
type input "0"
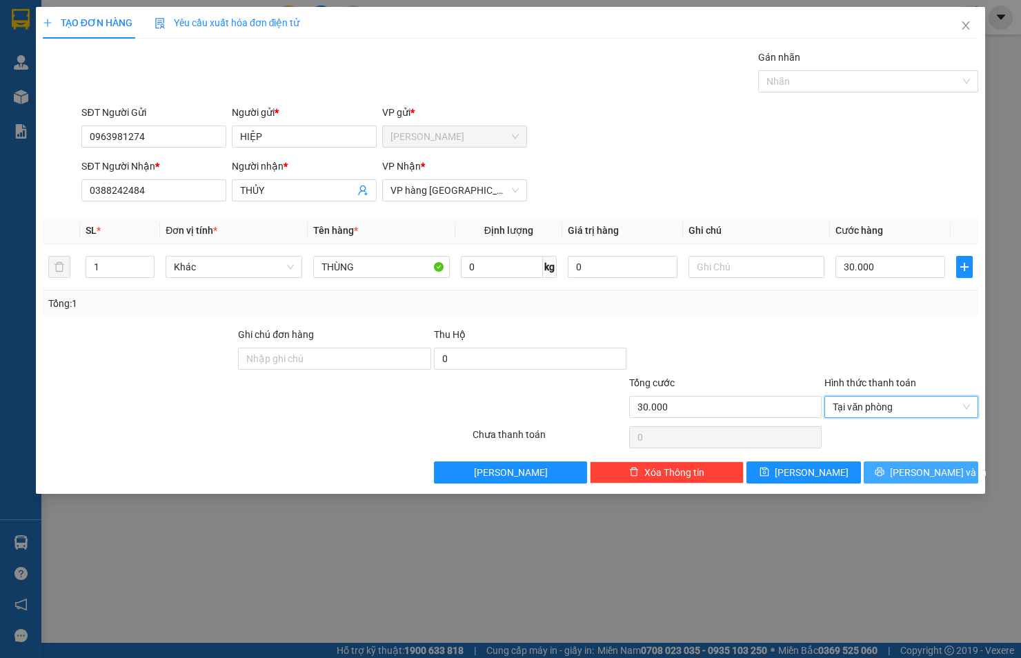
click at [935, 470] on span "[PERSON_NAME] và In" at bounding box center [938, 472] width 97 height 15
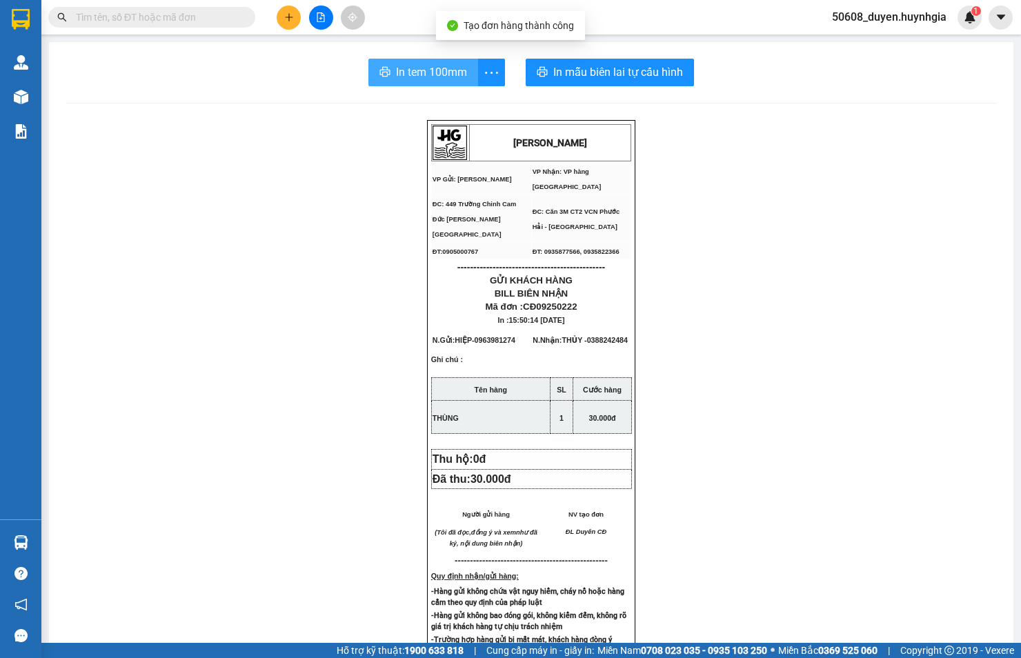
click at [396, 68] on span "In tem 100mm" at bounding box center [431, 71] width 71 height 17
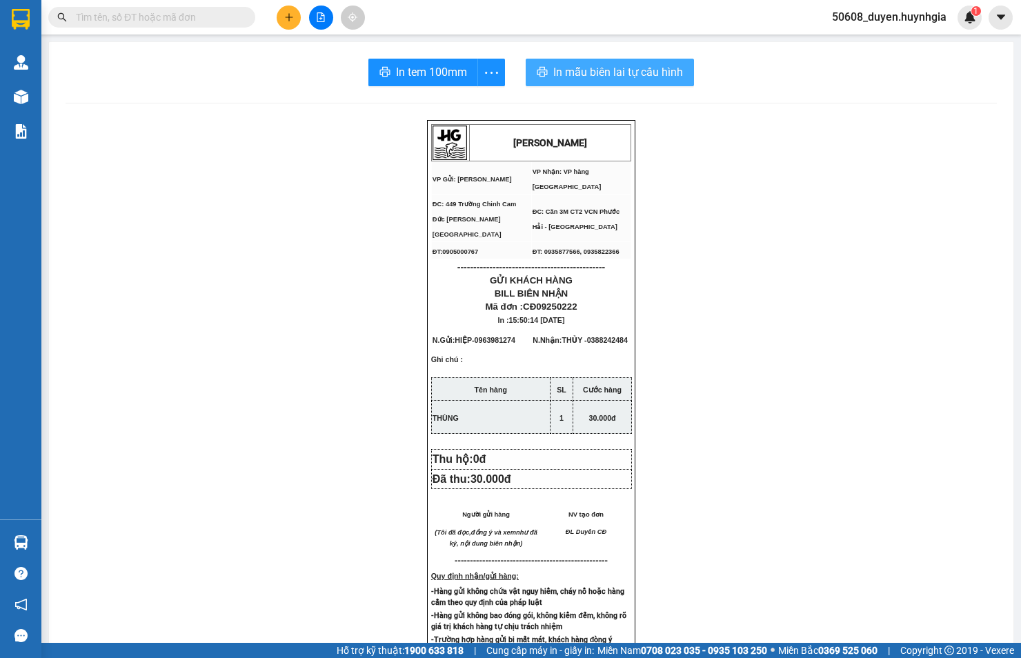
click at [561, 66] on span "In mẫu biên lai tự cấu hình" at bounding box center [618, 71] width 130 height 17
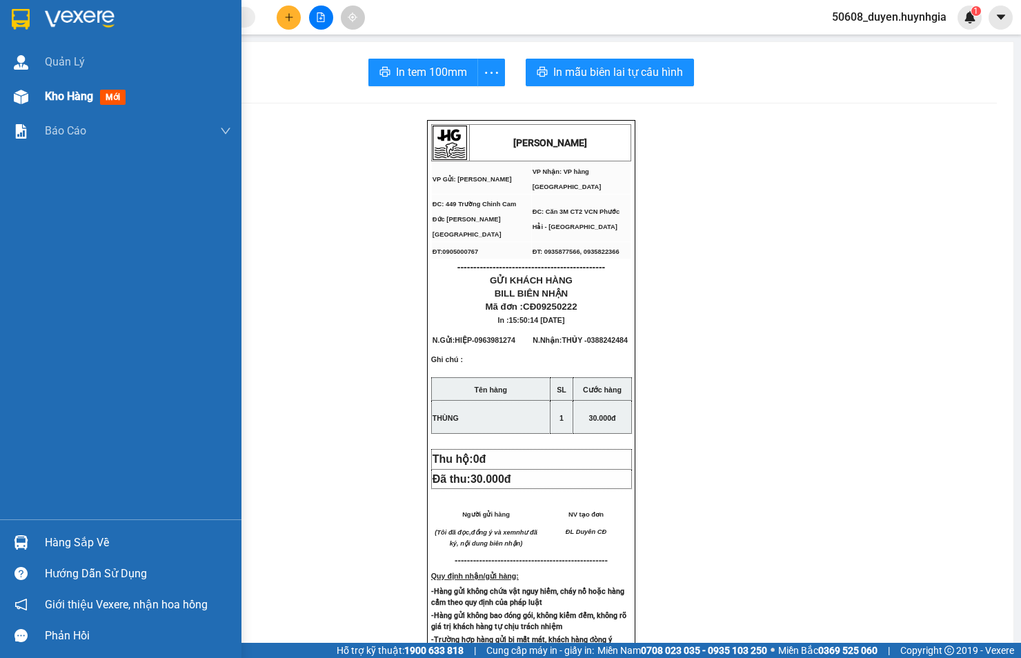
click at [39, 97] on div "Kho hàng mới" at bounding box center [120, 96] width 241 height 34
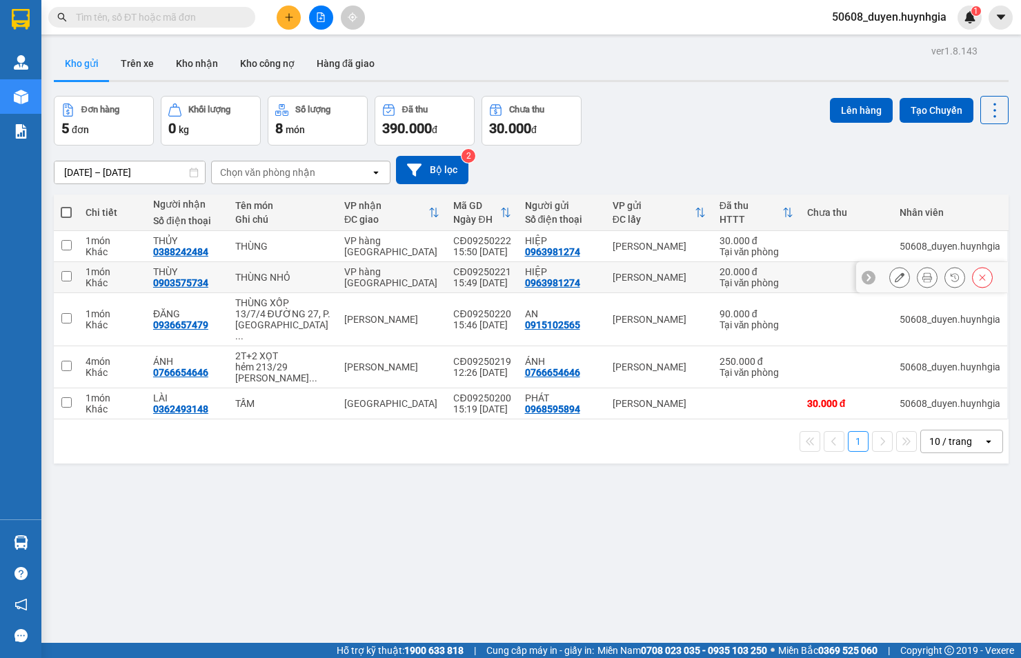
click at [917, 277] on button at bounding box center [926, 278] width 19 height 24
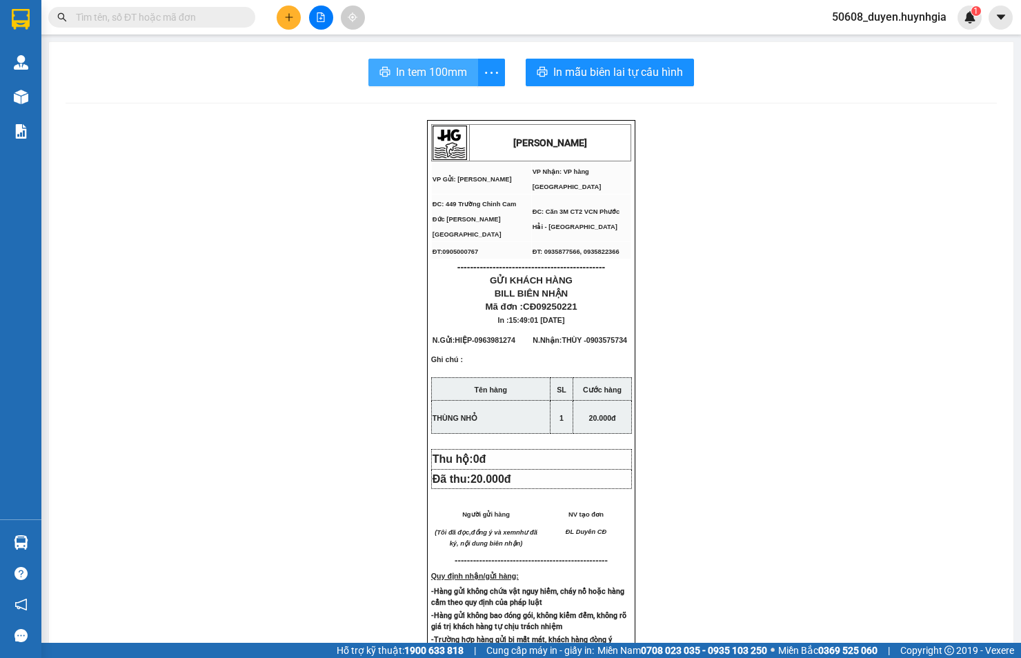
click at [442, 71] on span "In tem 100mm" at bounding box center [431, 71] width 71 height 17
click at [292, 10] on button at bounding box center [289, 18] width 24 height 24
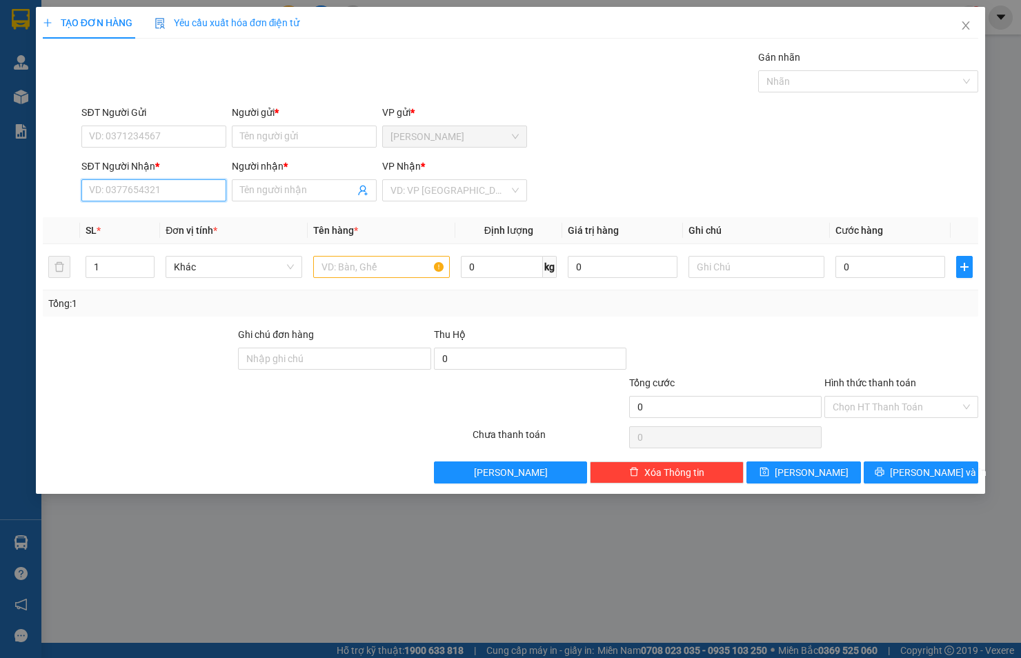
click at [130, 190] on input "SĐT Người Nhận *" at bounding box center [153, 190] width 145 height 22
type input "0342775417"
click at [278, 191] on input "Người nhận *" at bounding box center [297, 190] width 115 height 15
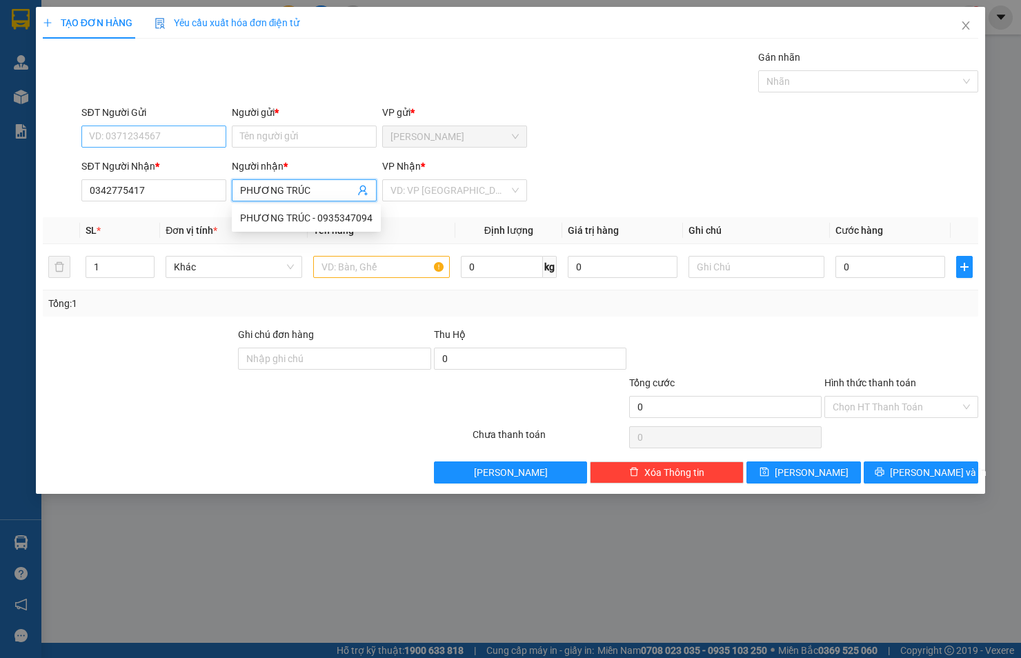
type input "PHƯƠNG TRÚC"
click at [188, 135] on input "SĐT Người Gửi" at bounding box center [153, 137] width 145 height 22
drag, startPoint x: 150, startPoint y: 138, endPoint x: 79, endPoint y: 137, distance: 70.4
click at [79, 137] on div "SĐT Người Gửi 0961964296 0961964296" at bounding box center [154, 129] width 150 height 48
type input "0961964296"
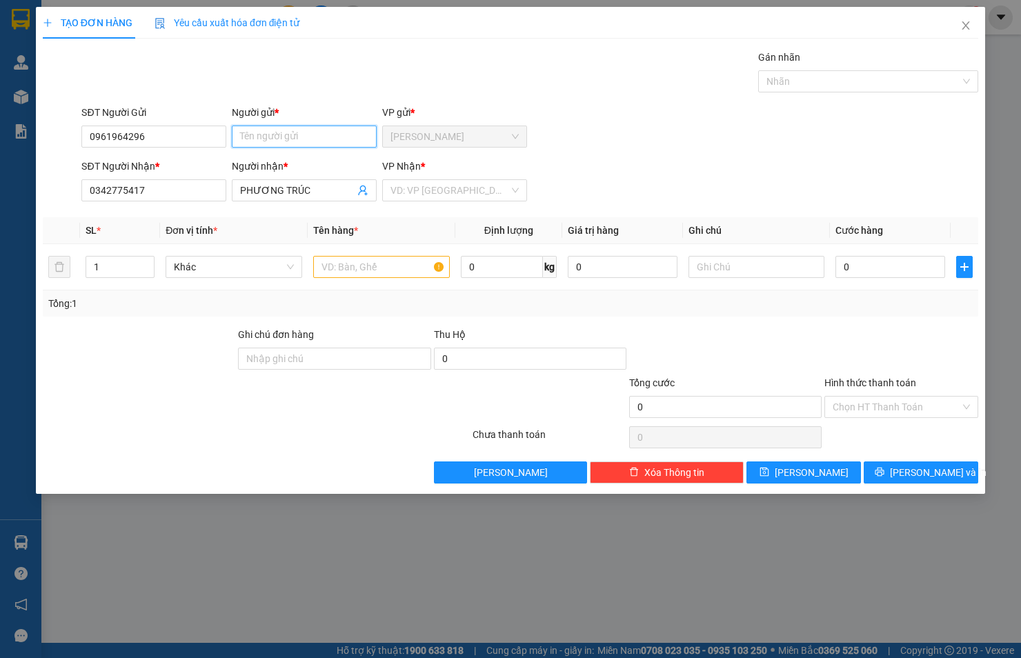
click at [248, 137] on input "Người gửi *" at bounding box center [304, 137] width 145 height 22
type input "[PERSON_NAME]"
click at [451, 181] on input "search" at bounding box center [449, 190] width 119 height 21
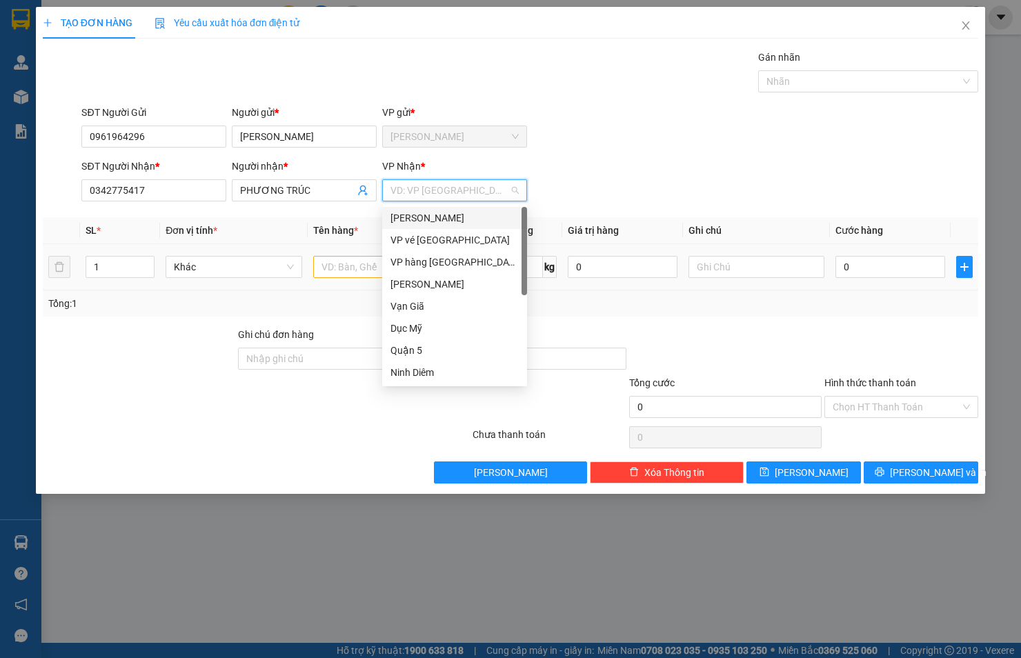
drag, startPoint x: 446, startPoint y: 216, endPoint x: 389, endPoint y: 256, distance: 69.3
click at [442, 217] on div "[PERSON_NAME]" at bounding box center [454, 217] width 128 height 15
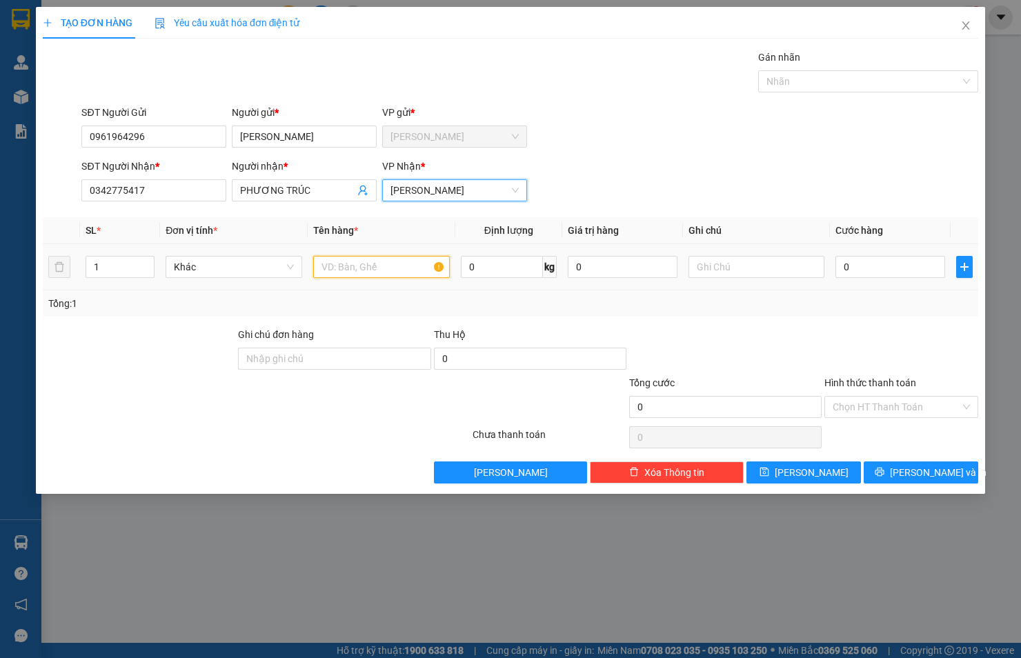
click at [377, 266] on input "text" at bounding box center [381, 267] width 137 height 22
type input "P.B"
click at [858, 260] on input "0" at bounding box center [890, 267] width 110 height 22
type input "2"
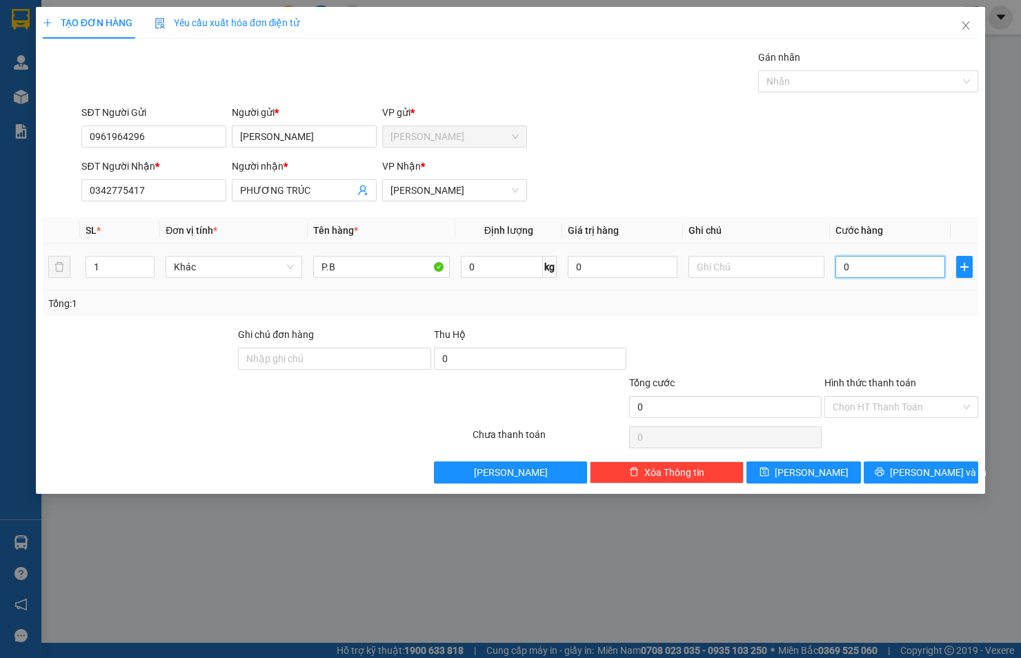
type input "2"
type input "20"
type input "20.000"
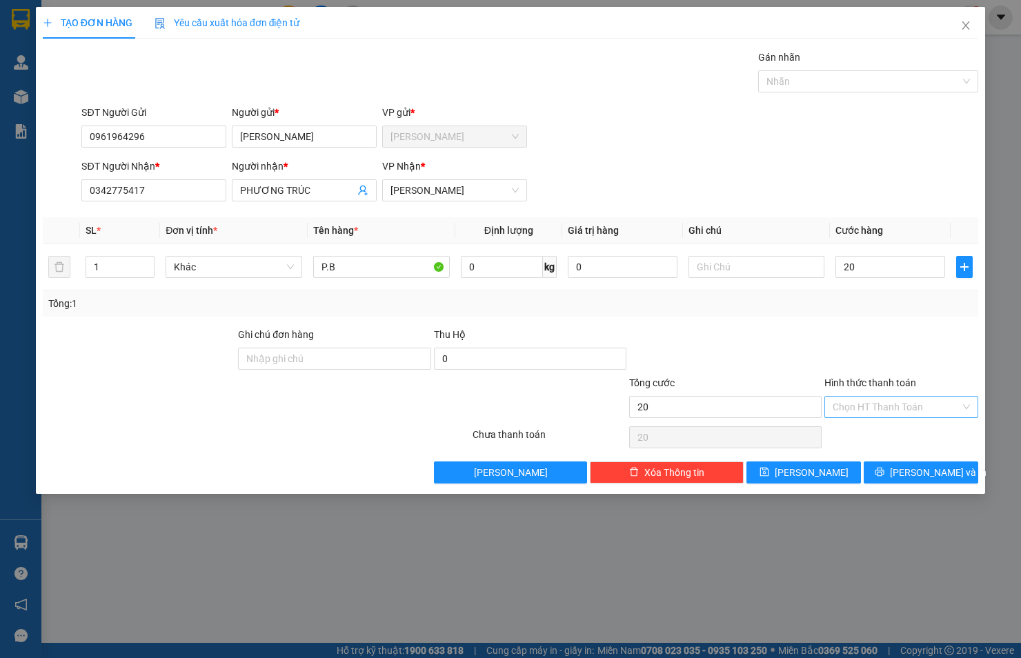
type input "20.000"
click at [912, 406] on input "Hình thức thanh toán" at bounding box center [897, 407] width 128 height 21
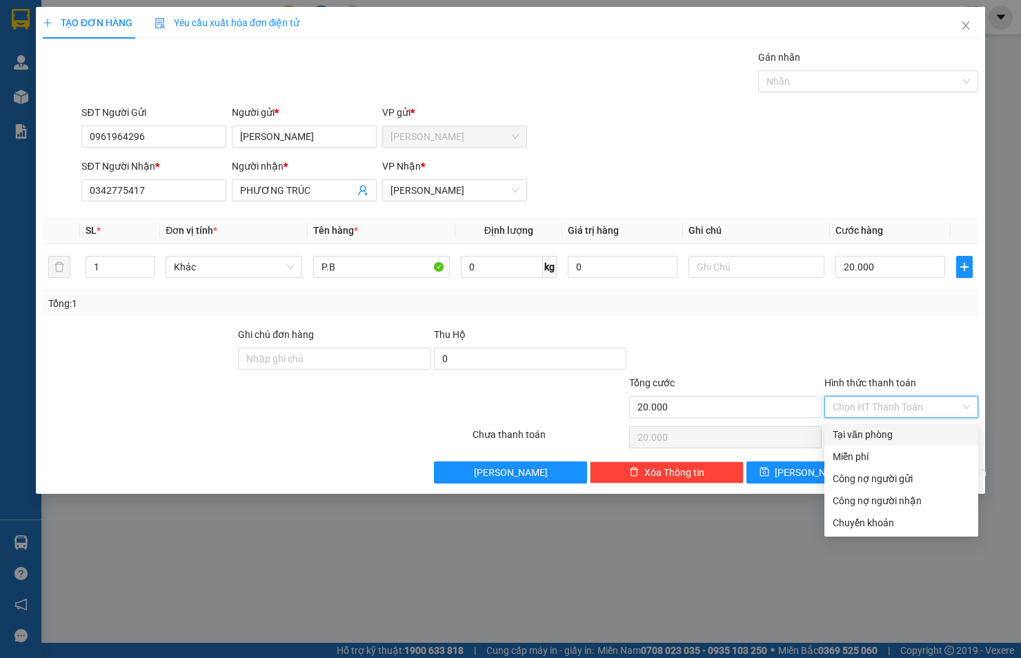
click at [910, 429] on div "Tại văn phòng" at bounding box center [901, 434] width 137 height 15
type input "0"
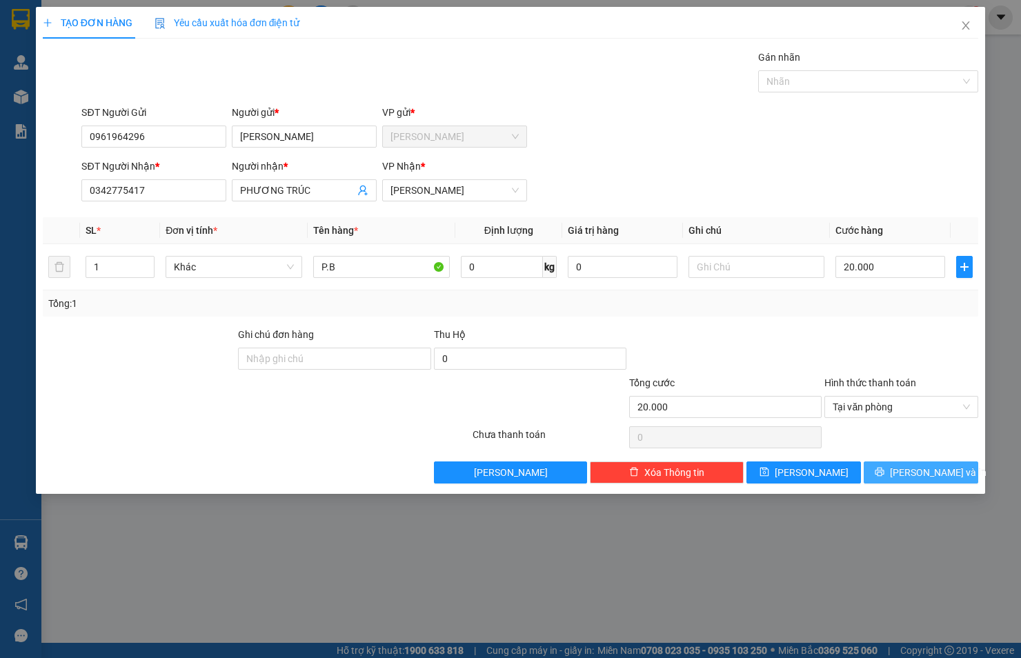
click at [917, 477] on span "[PERSON_NAME] và In" at bounding box center [938, 472] width 97 height 15
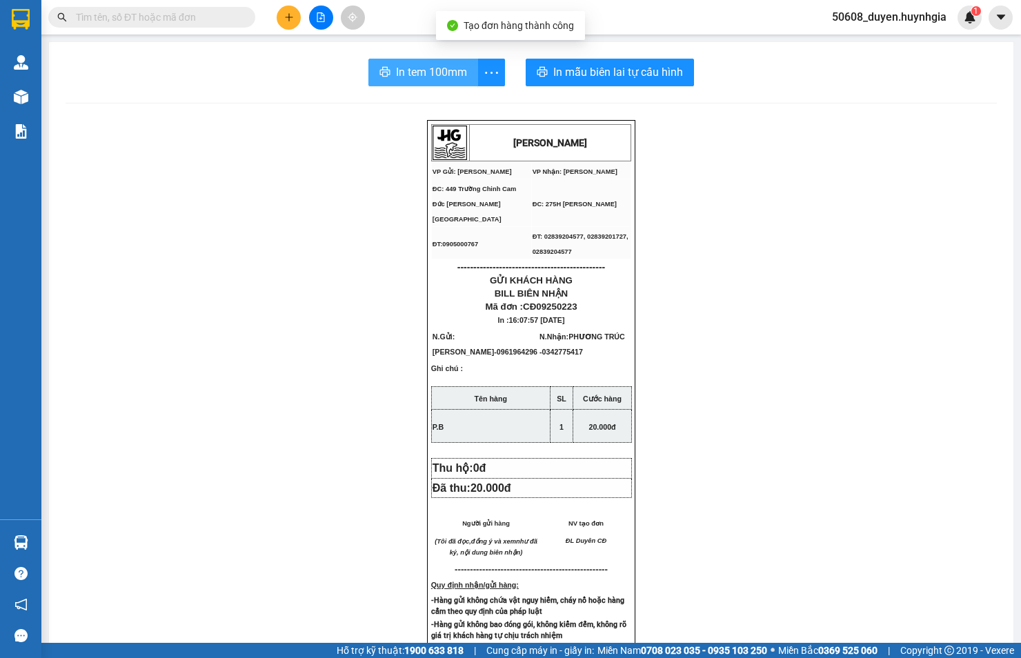
click at [447, 74] on span "In tem 100mm" at bounding box center [431, 71] width 71 height 17
click at [284, 15] on icon "plus" at bounding box center [289, 17] width 10 height 10
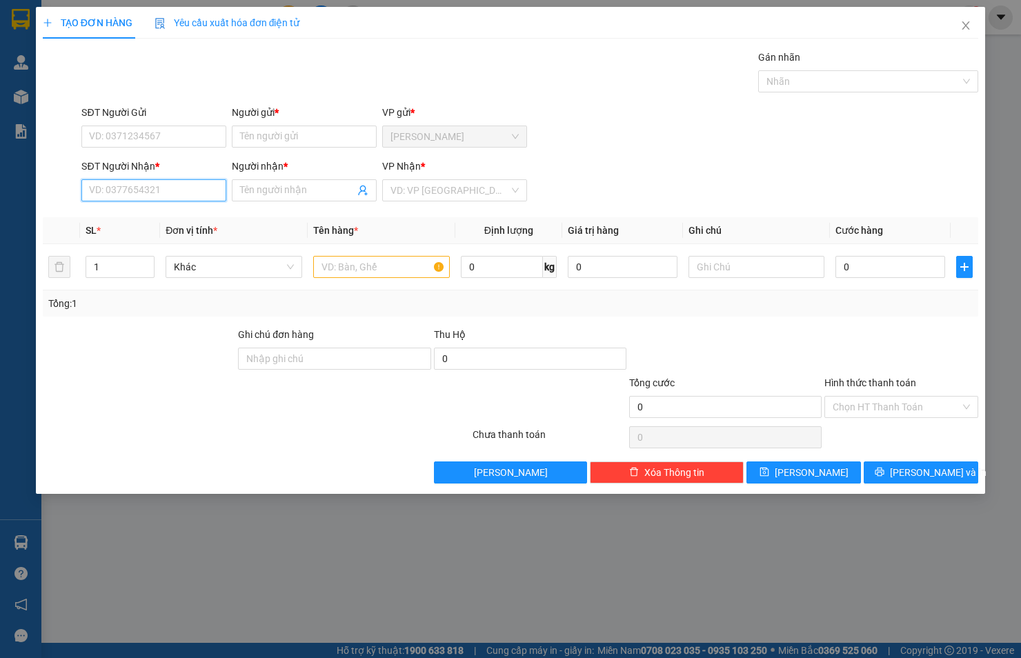
click at [156, 193] on input "SĐT Người Nhận *" at bounding box center [153, 190] width 145 height 22
click at [166, 214] on div "0702202079 - KHA" at bounding box center [154, 217] width 128 height 15
type input "0702202079"
type input "KHA"
type input "0702202079"
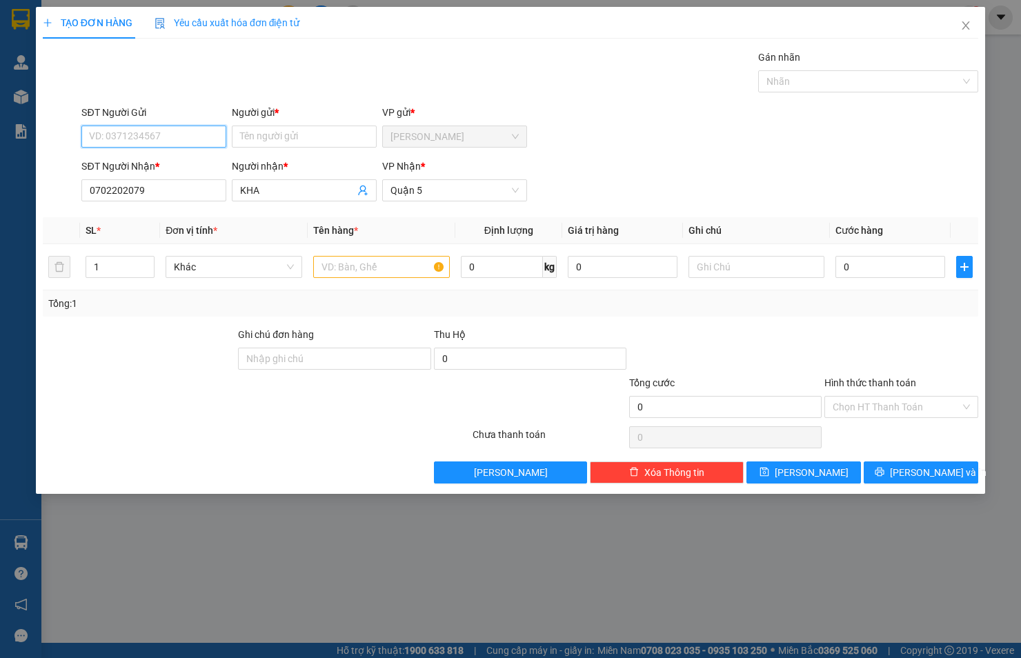
click at [175, 139] on input "SĐT Người Gửi" at bounding box center [153, 137] width 145 height 22
click at [320, 269] on input "text" at bounding box center [381, 267] width 137 height 22
type input "t"
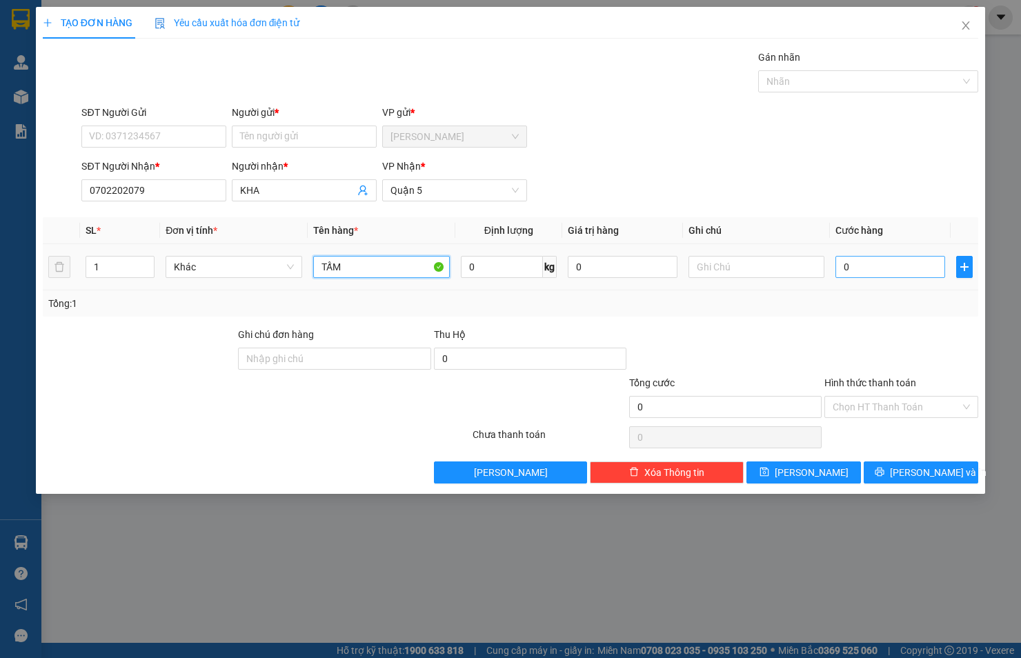
type input "TẤM"
click at [922, 270] on input "0" at bounding box center [890, 267] width 110 height 22
type input "5"
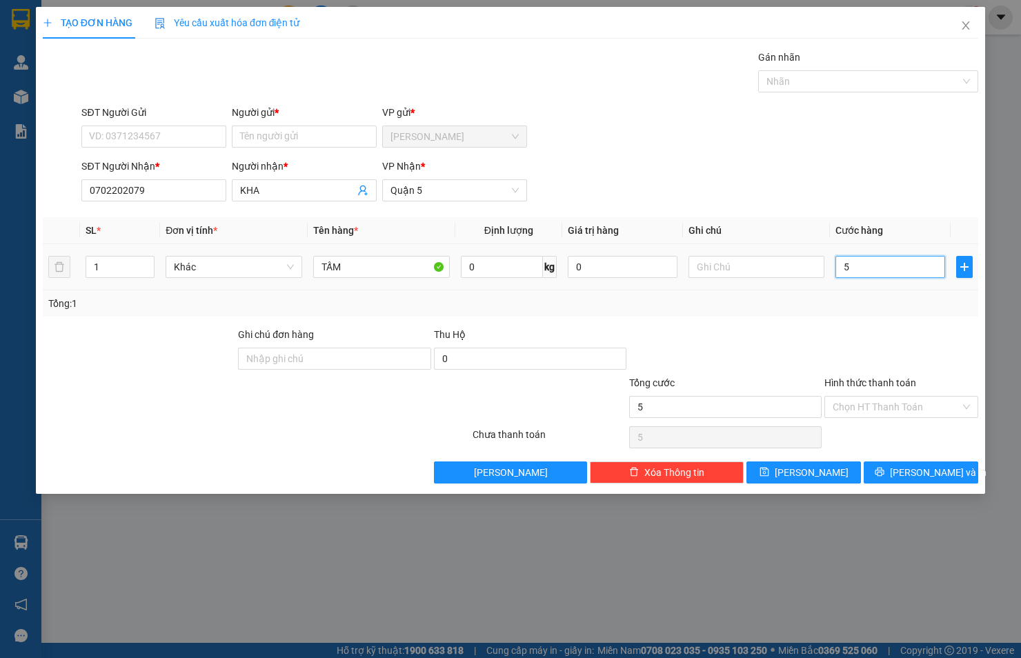
type input "50"
type input "50.000"
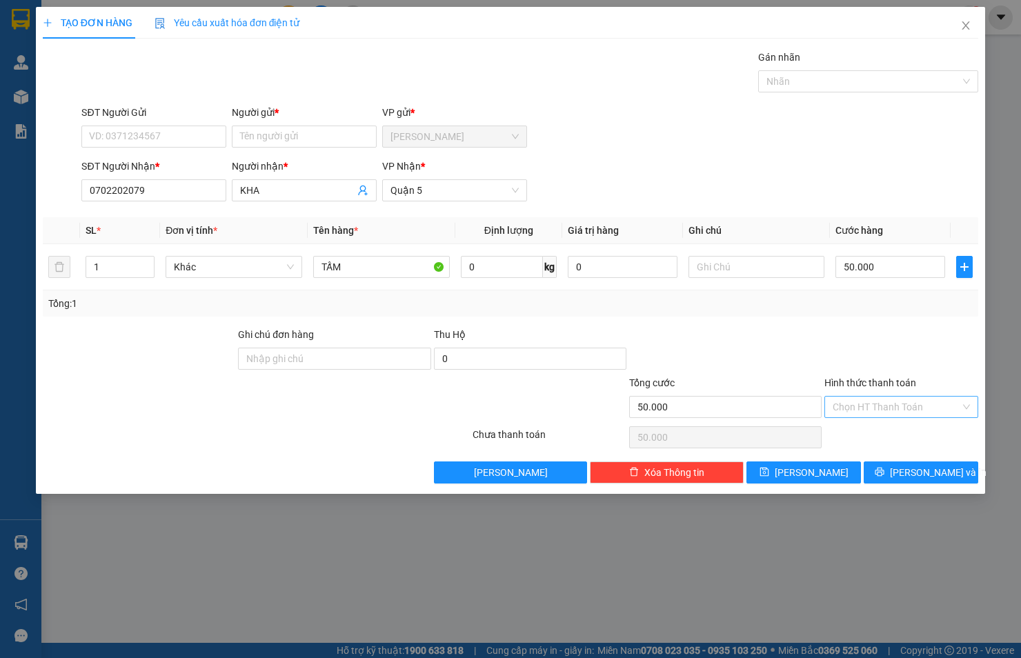
click at [906, 401] on input "Hình thức thanh toán" at bounding box center [897, 407] width 128 height 21
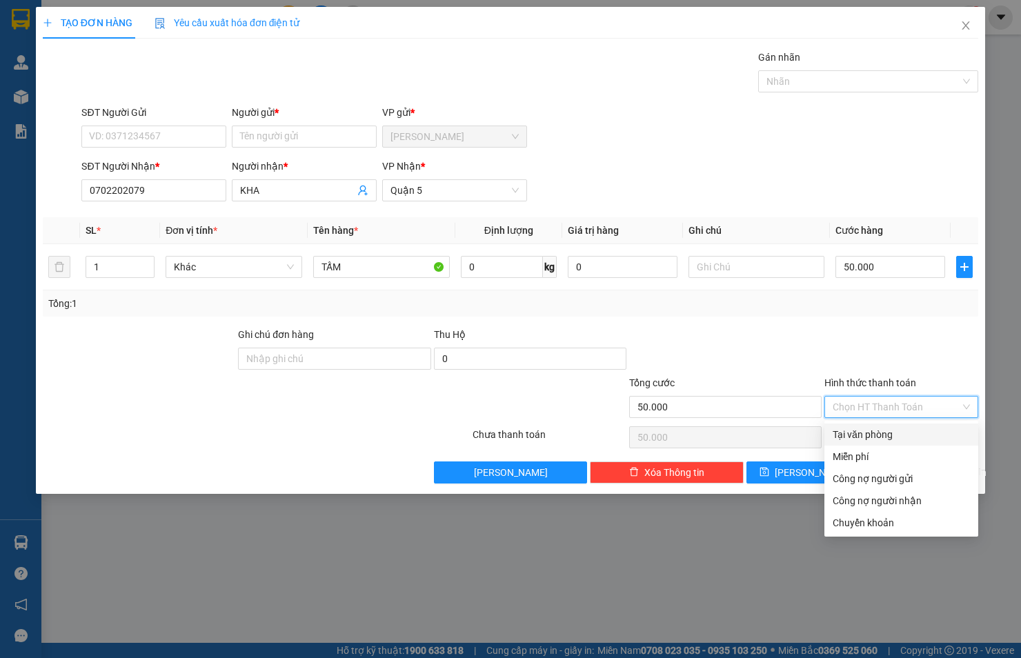
click at [897, 436] on div "Tại văn phòng" at bounding box center [901, 434] width 137 height 15
type input "0"
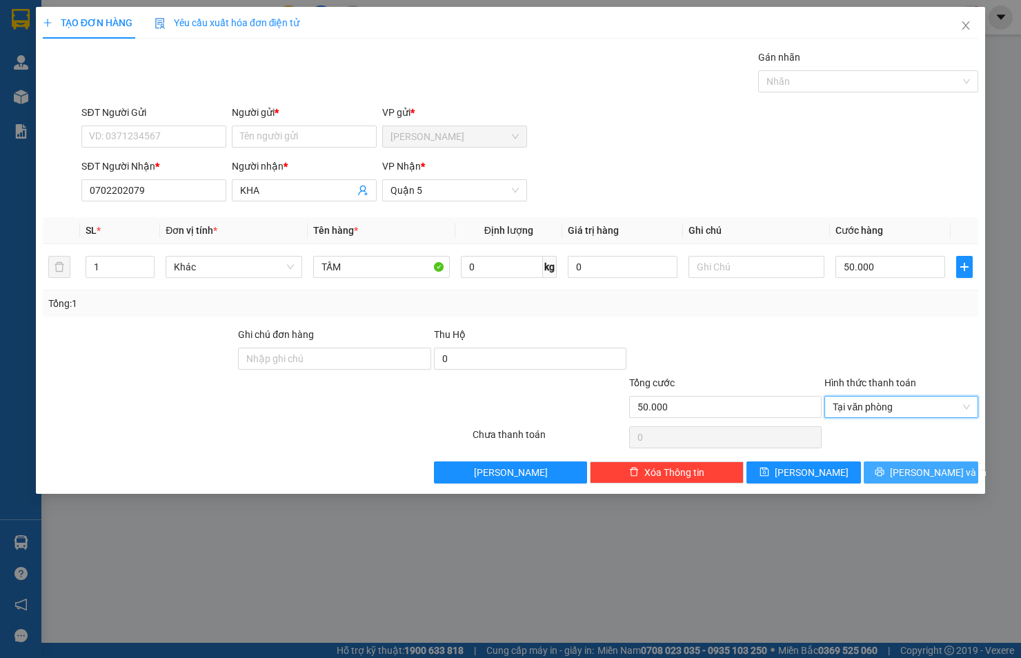
click at [902, 470] on button "[PERSON_NAME] và In" at bounding box center [921, 472] width 115 height 22
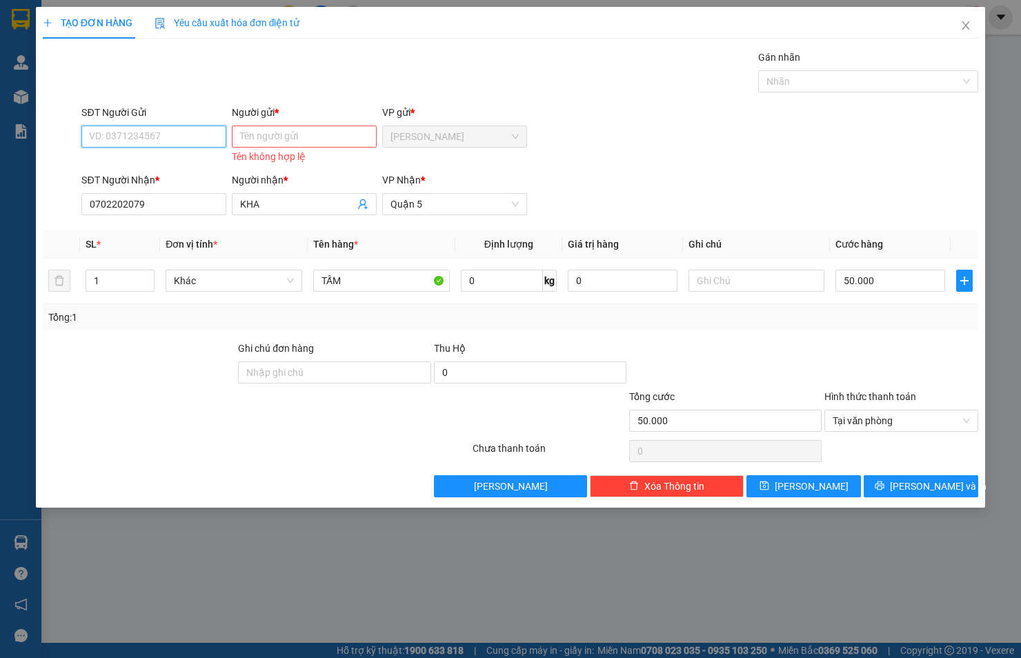
click at [176, 132] on input "SĐT Người Gửi" at bounding box center [153, 137] width 145 height 22
click at [159, 170] on div "0702202079 - KHA" at bounding box center [154, 164] width 128 height 15
type input "0702202079"
type input "KHA"
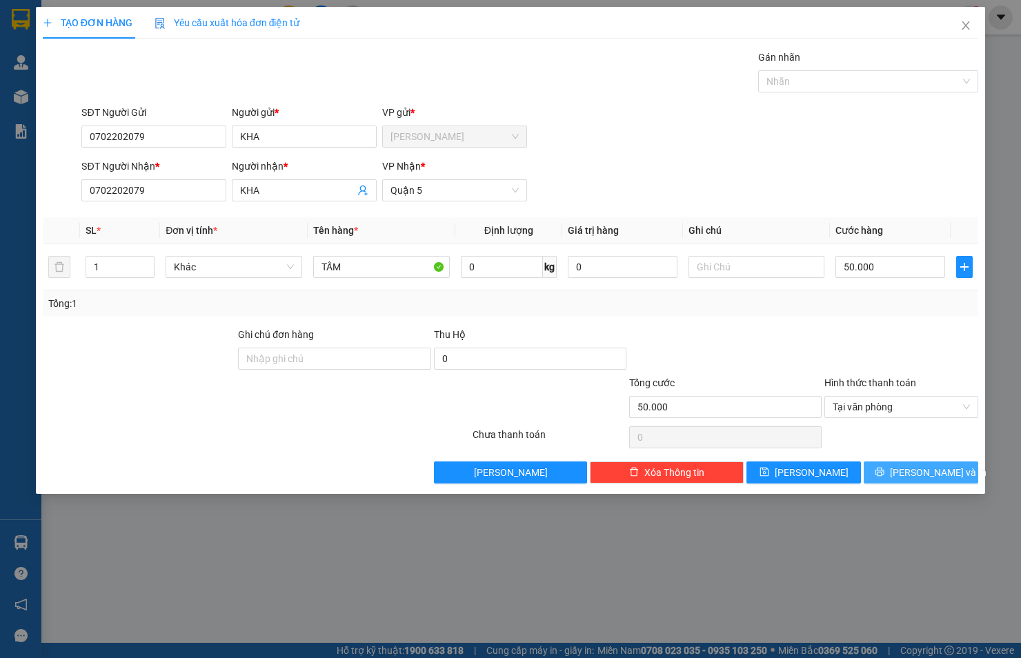
click at [884, 475] on icon "printer" at bounding box center [880, 472] width 10 height 10
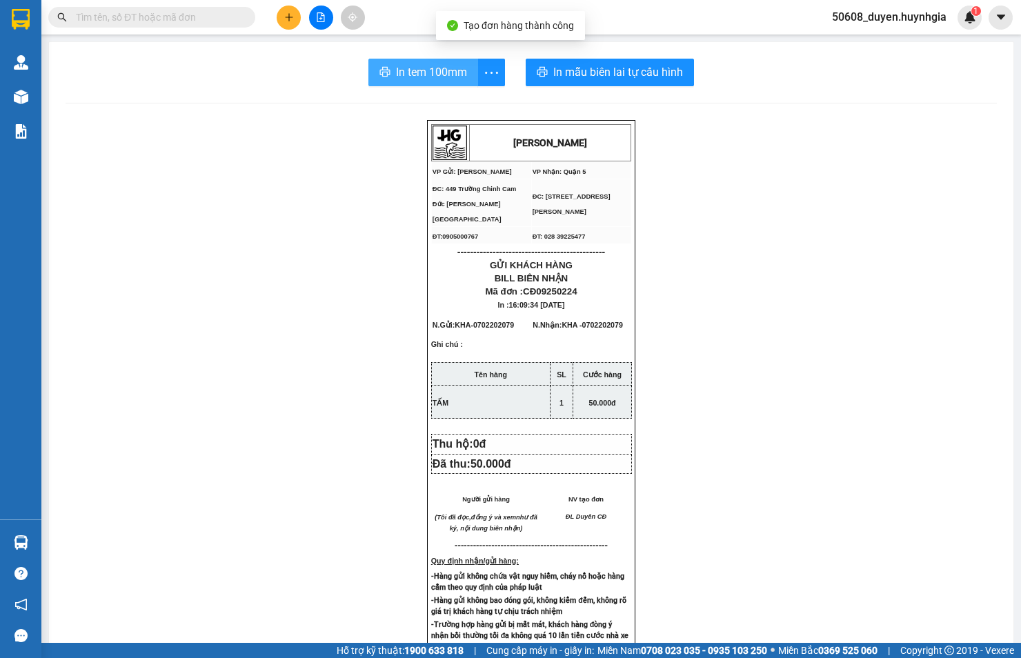
click at [450, 74] on span "In tem 100mm" at bounding box center [431, 71] width 71 height 17
click at [79, 240] on div "[PERSON_NAME] VP Gửi: Cam Đức VP Nhận: Quận 5 ĐC: 449 Trường Chinh Cam Đức [G…" at bounding box center [531, 577] width 931 height 914
click at [298, 17] on button at bounding box center [289, 18] width 24 height 24
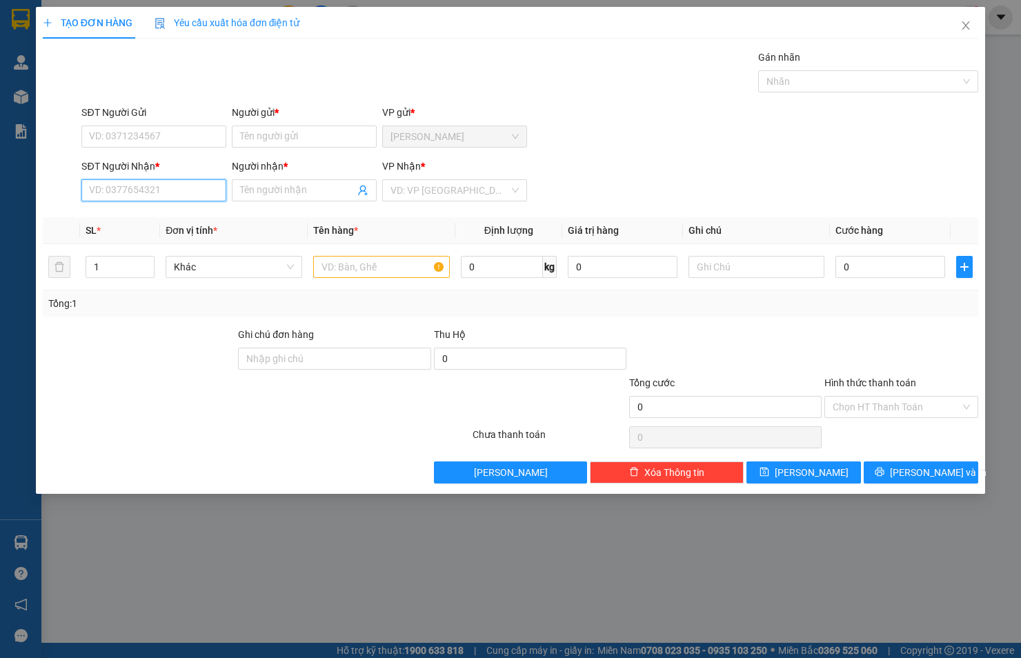
click at [170, 195] on input "SĐT Người Nhận *" at bounding box center [153, 190] width 145 height 22
type input "0328132431"
click at [267, 190] on input "Người nhận *" at bounding box center [297, 190] width 115 height 15
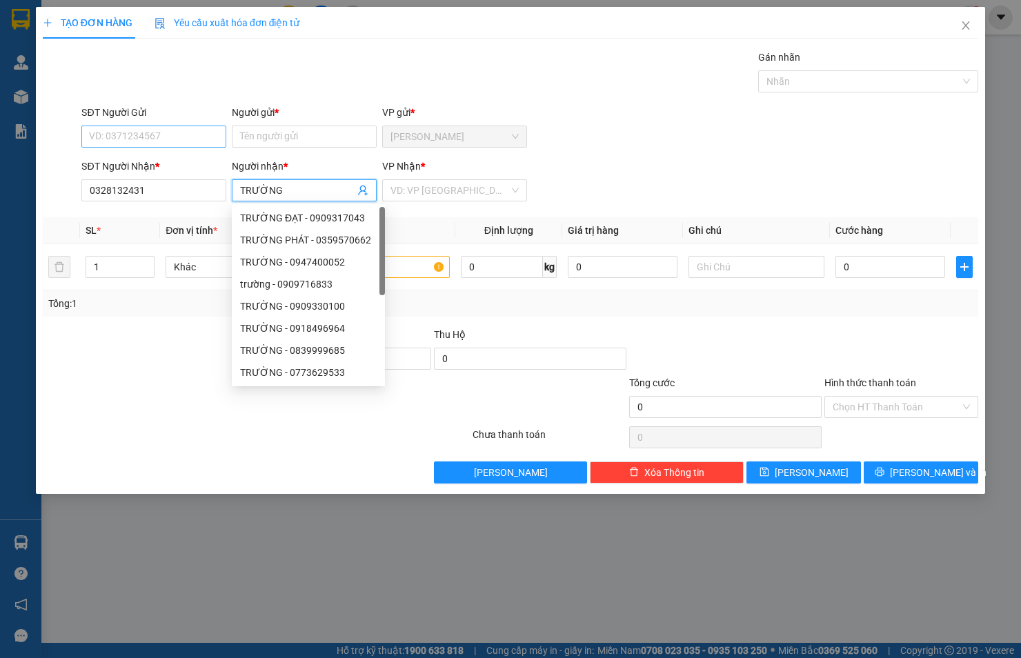
type input "TRƯỜNG"
click at [196, 128] on input "SĐT Người Gửi" at bounding box center [153, 137] width 145 height 22
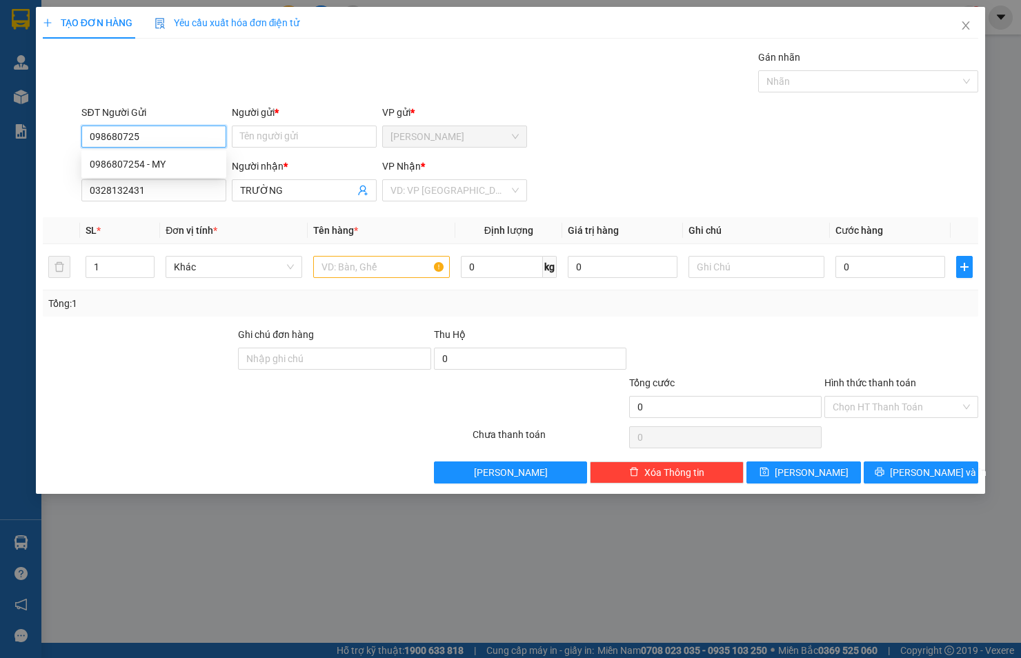
type input "0986807254"
click at [195, 161] on div "0986807254 - MY" at bounding box center [154, 164] width 128 height 15
type input "MY"
type input "0986807254"
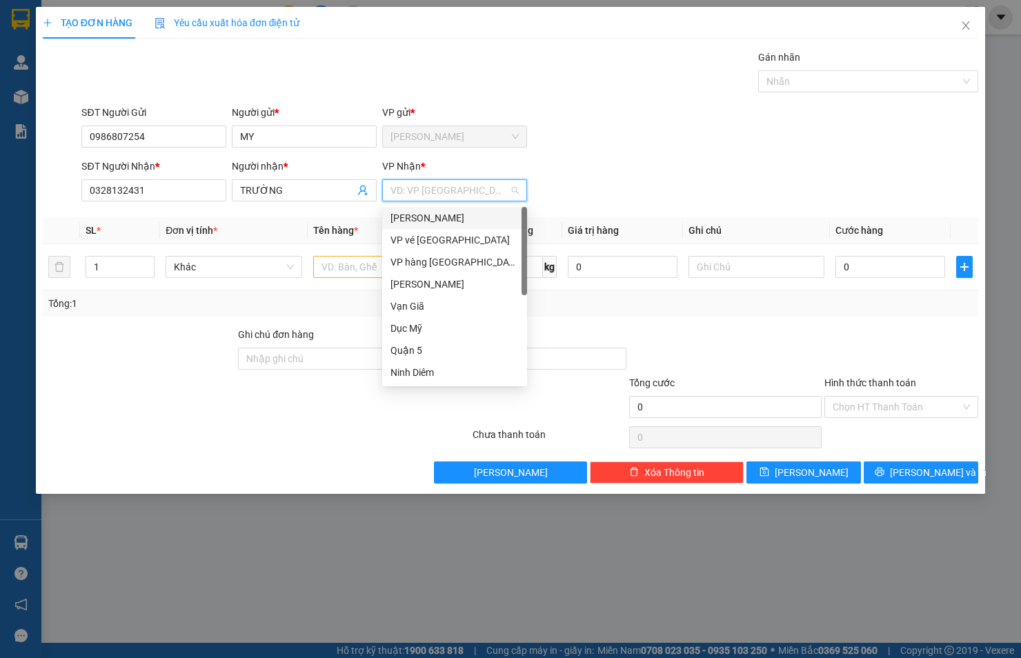
click at [471, 191] on input "search" at bounding box center [449, 190] width 119 height 21
click at [459, 216] on div "[PERSON_NAME]" at bounding box center [454, 217] width 128 height 15
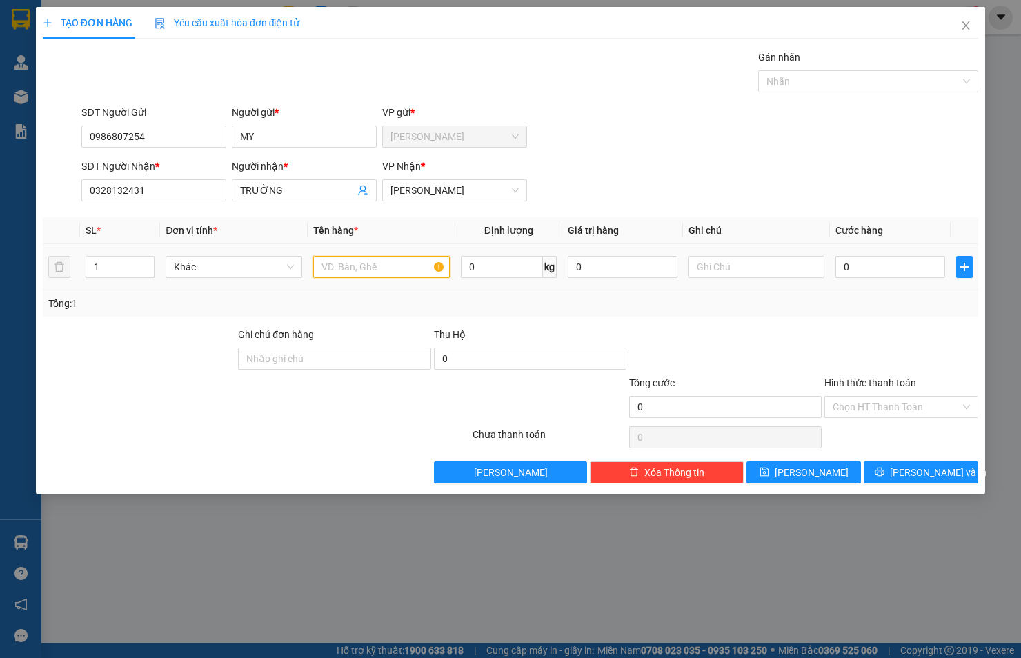
click at [396, 263] on input "text" at bounding box center [381, 267] width 137 height 22
type input "HỘP"
click at [897, 267] on input "0" at bounding box center [890, 267] width 110 height 22
type input "2"
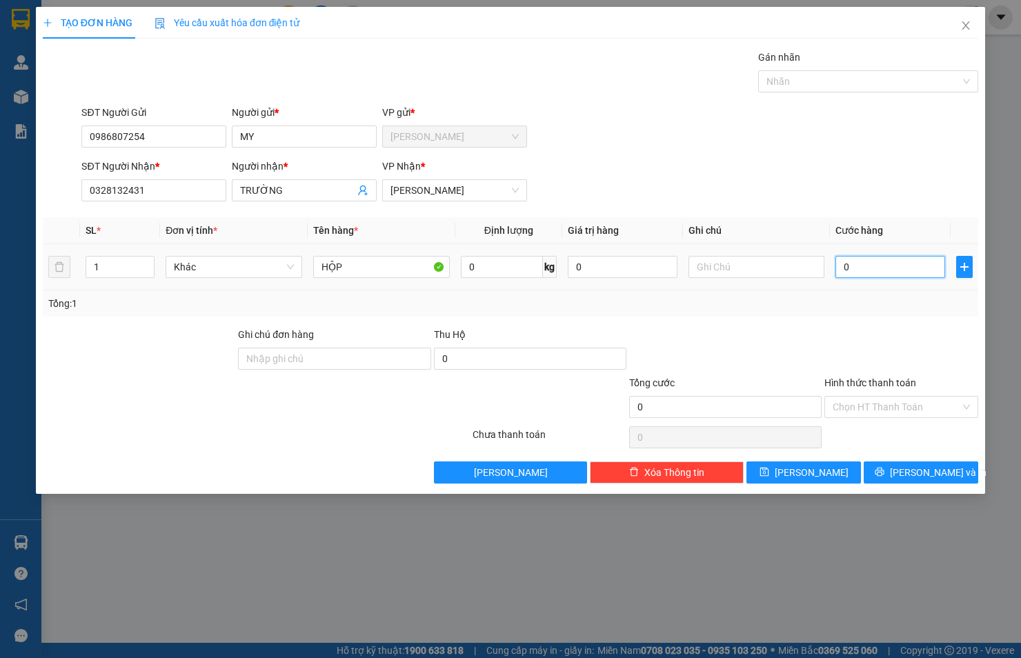
type input "2"
type input "20"
type input "20.000"
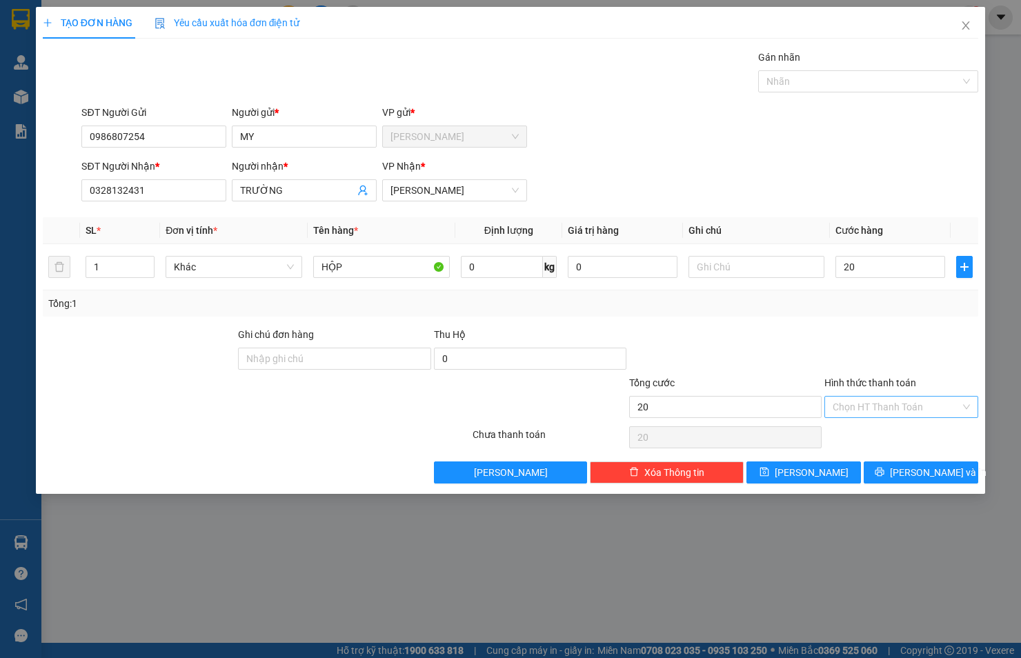
type input "20.000"
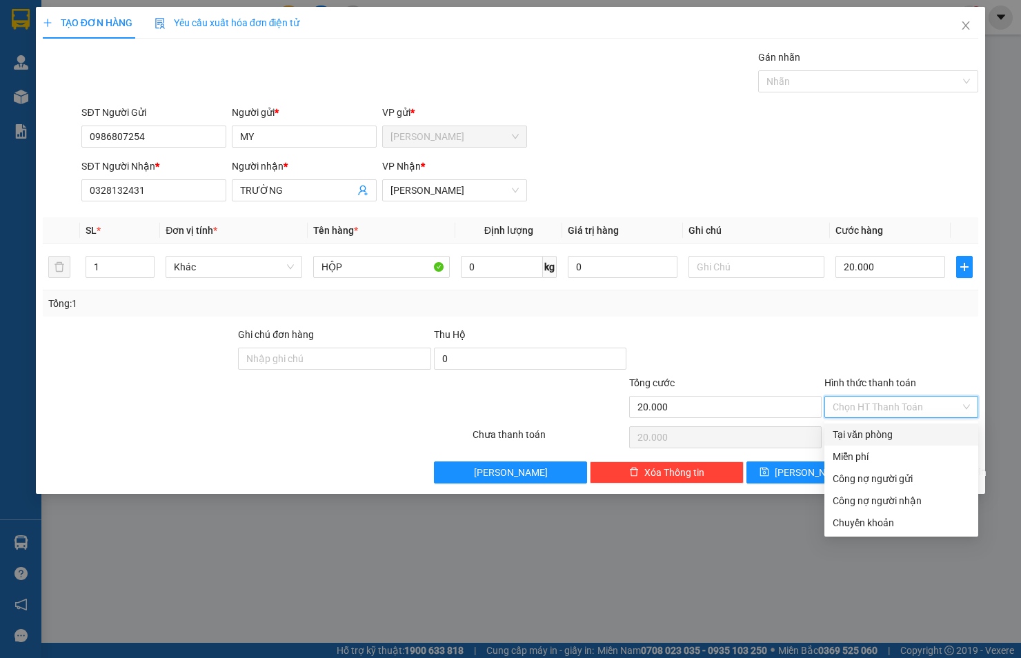
click at [906, 397] on input "Hình thức thanh toán" at bounding box center [897, 407] width 128 height 21
click at [901, 424] on div "Tại văn phòng" at bounding box center [901, 435] width 154 height 22
type input "0"
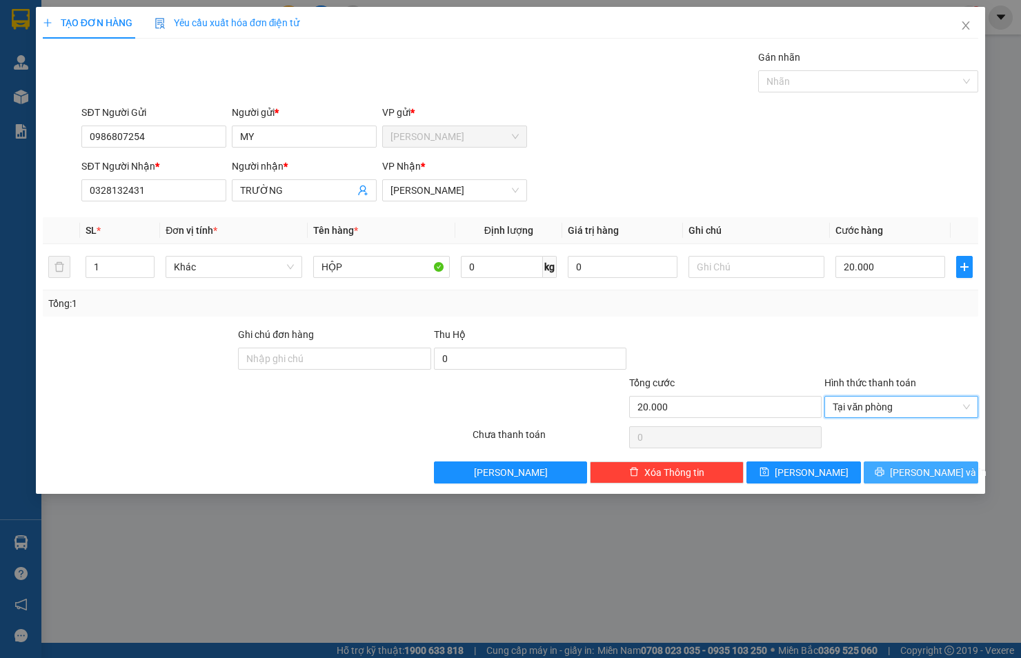
click at [887, 469] on button "[PERSON_NAME] và In" at bounding box center [921, 472] width 115 height 22
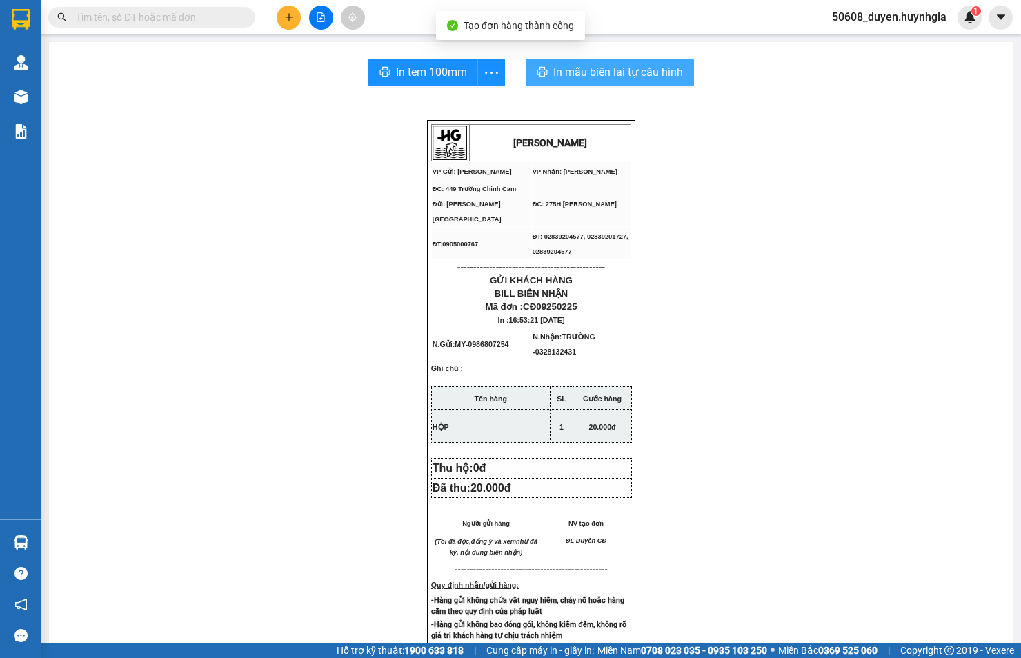
click at [566, 74] on span "In mẫu biên lai tự cấu hình" at bounding box center [618, 71] width 130 height 17
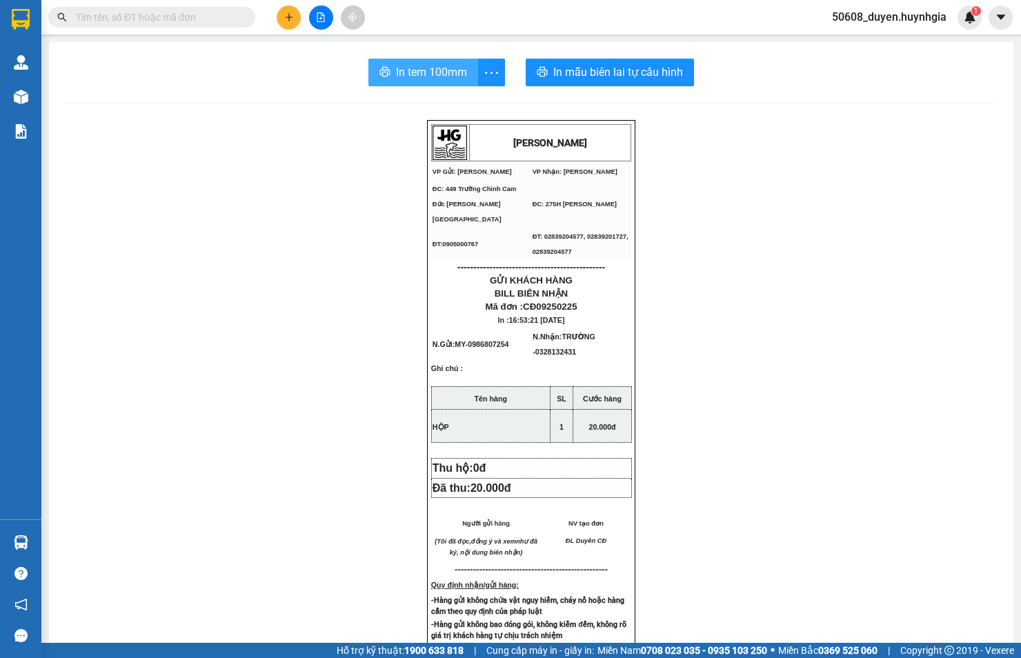
click at [401, 73] on span "In tem 100mm" at bounding box center [431, 71] width 71 height 17
